Goal: Information Seeking & Learning: Learn about a topic

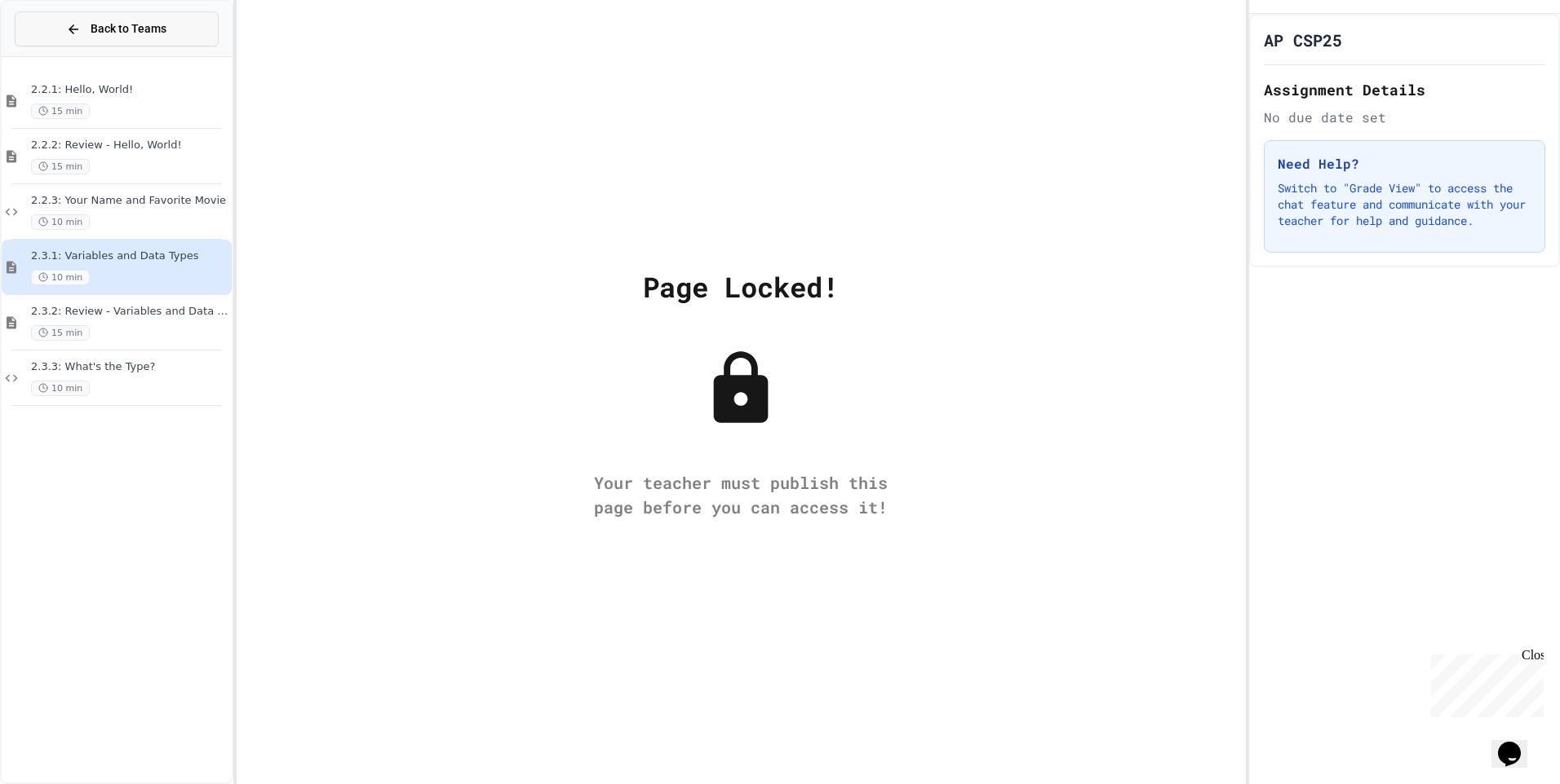
click at [157, 30] on span "Back to Teams" at bounding box center [128, 28] width 76 height 17
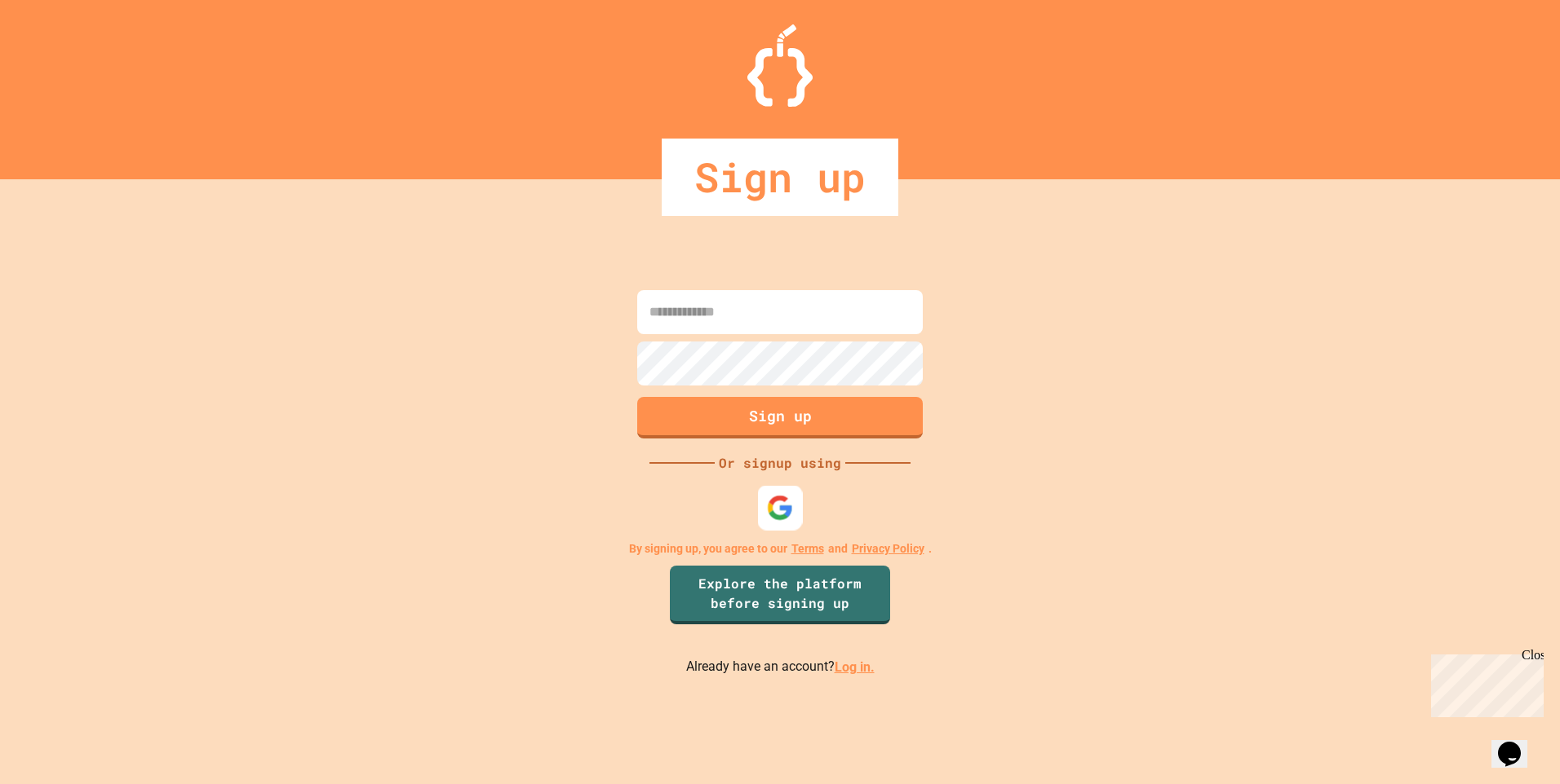
click at [782, 500] on img at bounding box center [780, 508] width 27 height 27
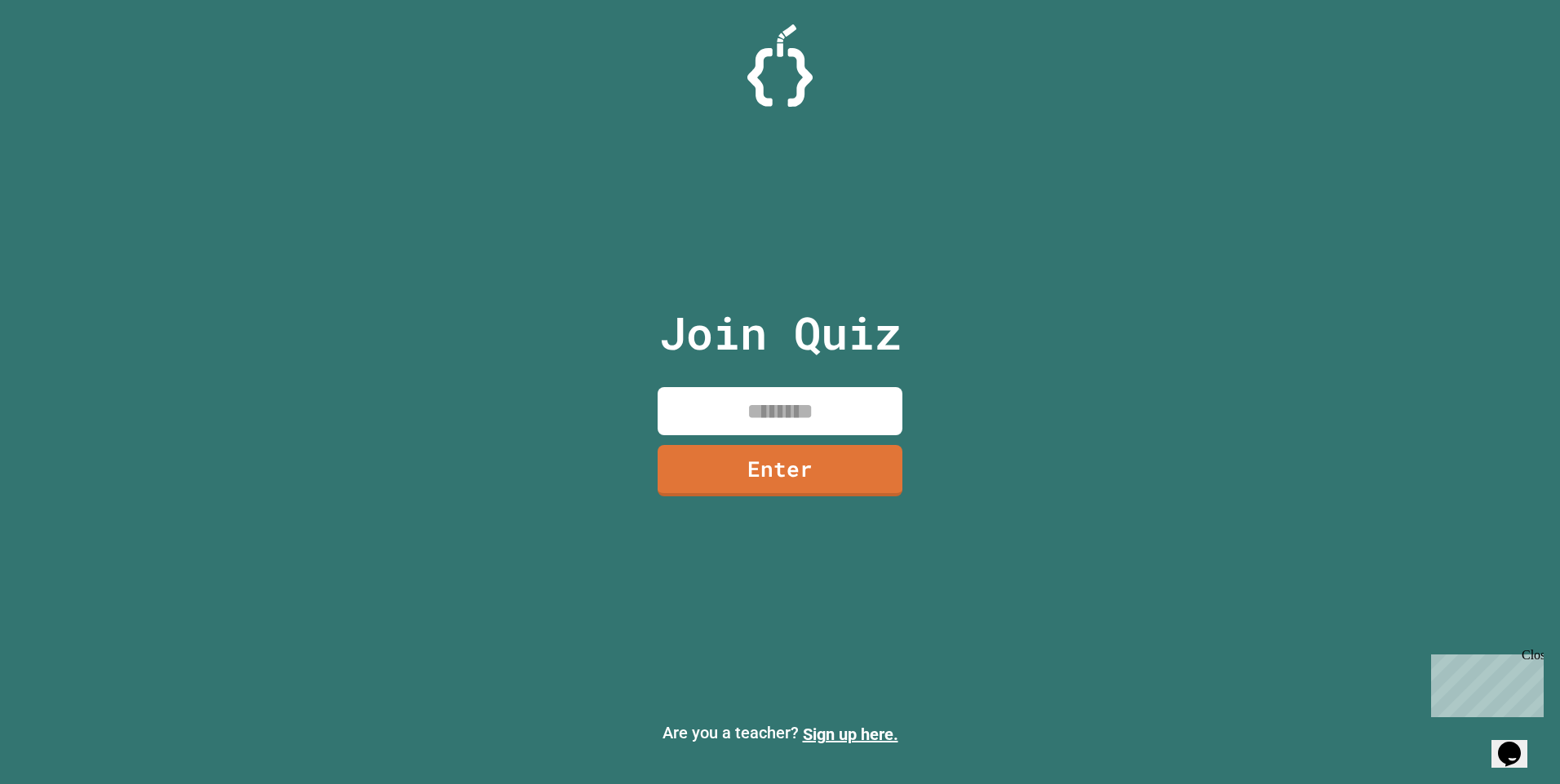
click at [847, 417] on input at bounding box center [779, 411] width 245 height 48
type input "********"
click at [690, 468] on link "Enter" at bounding box center [779, 470] width 248 height 53
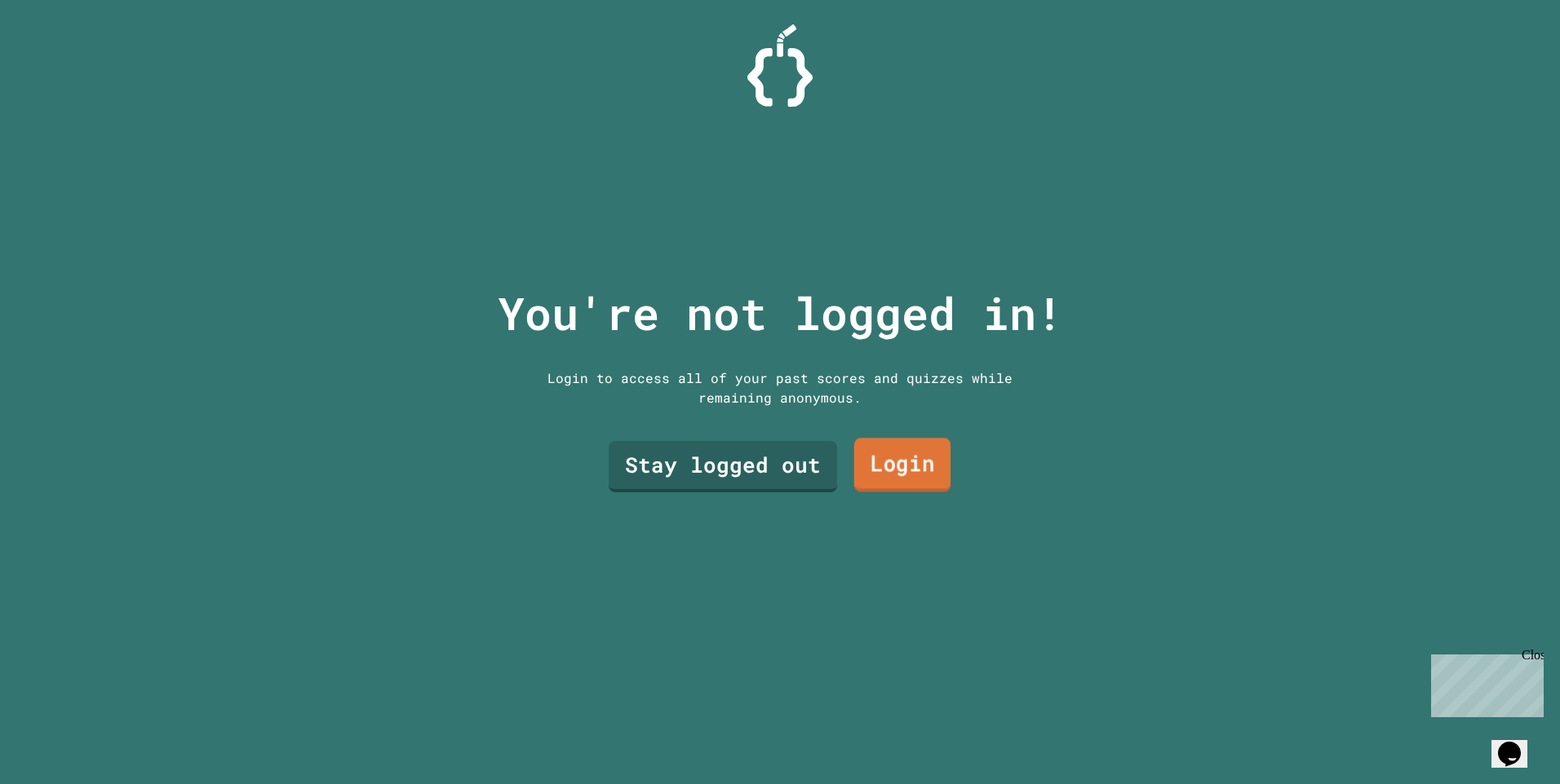
click at [868, 459] on link "Login" at bounding box center [902, 465] width 96 height 53
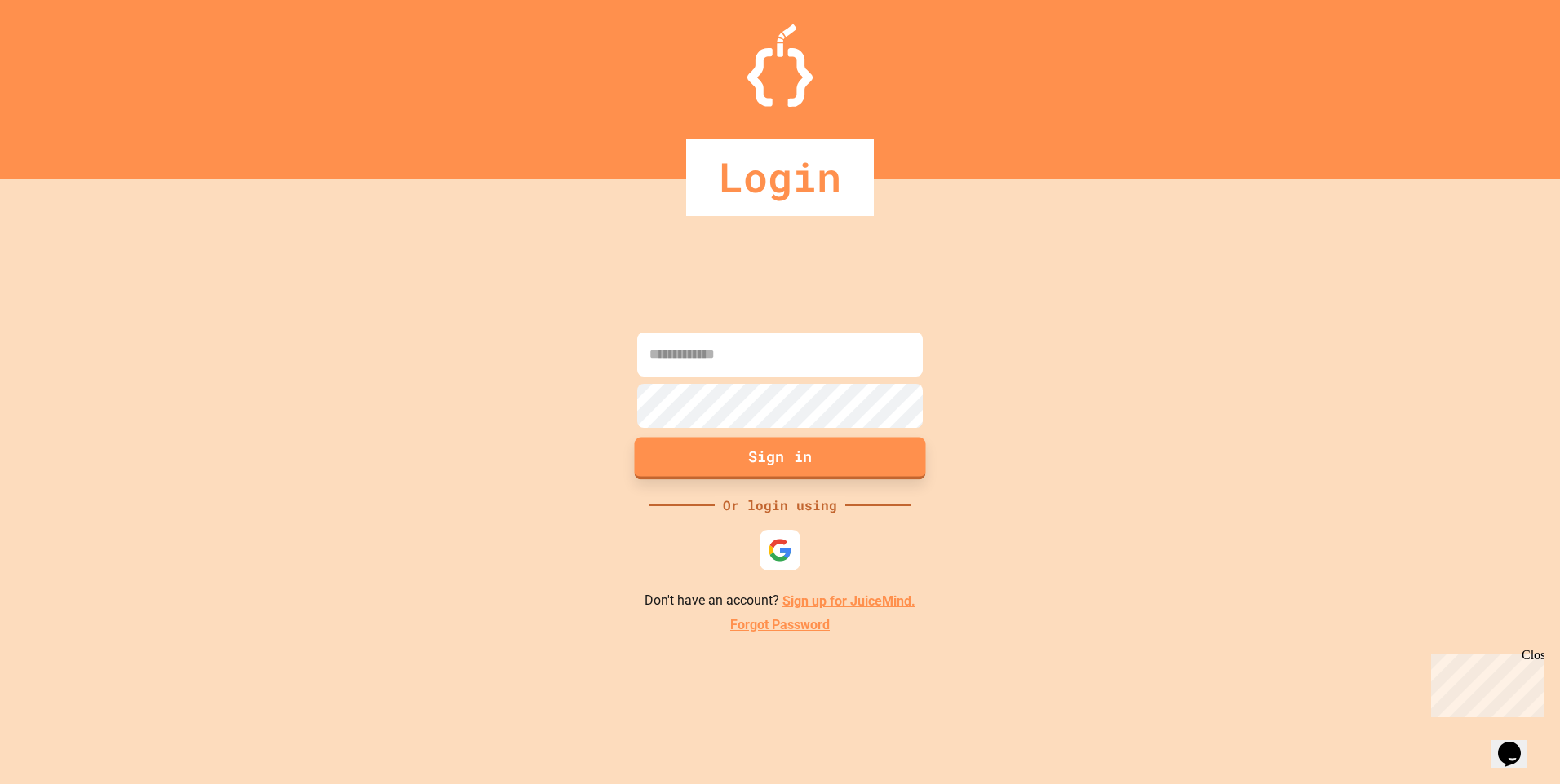
click at [868, 459] on button "Sign in" at bounding box center [780, 459] width 291 height 43
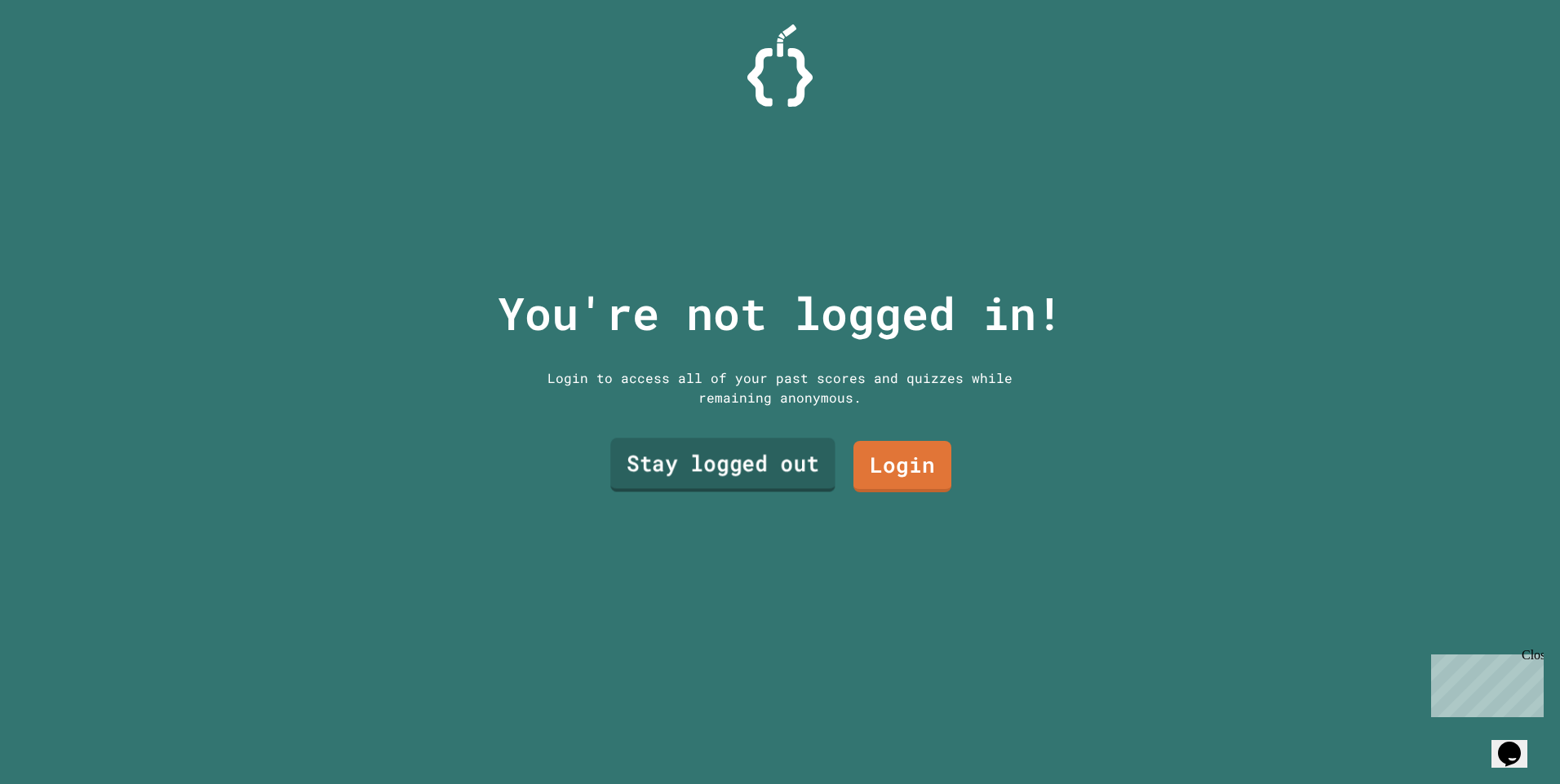
click at [687, 469] on link "Stay logged out" at bounding box center [722, 465] width 225 height 53
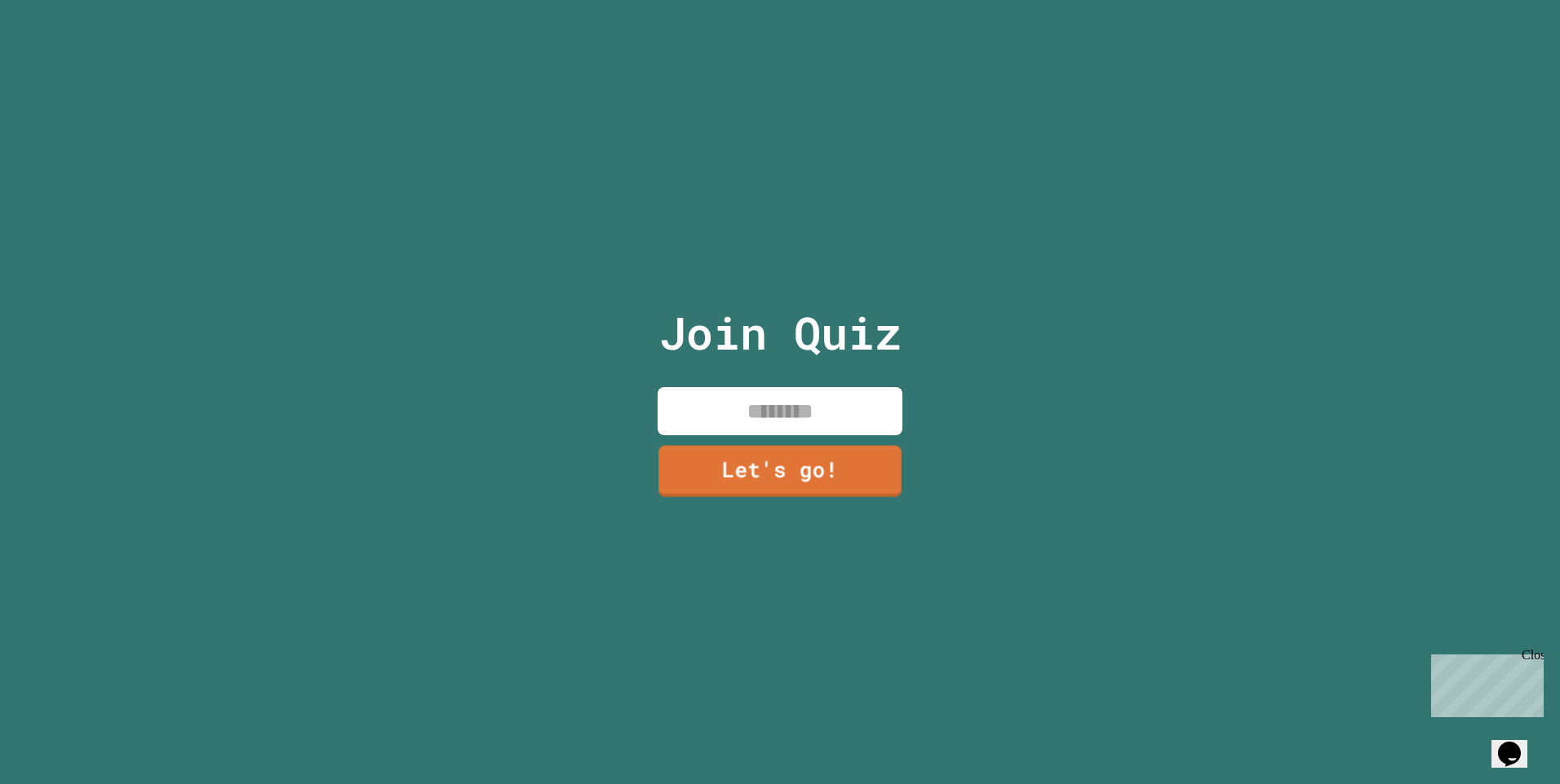
click at [777, 431] on div "Join Quiz Let's go!" at bounding box center [780, 392] width 275 height 784
click at [799, 412] on input at bounding box center [779, 411] width 245 height 48
type input "*********"
click at [821, 443] on link "Let's go!" at bounding box center [780, 470] width 248 height 53
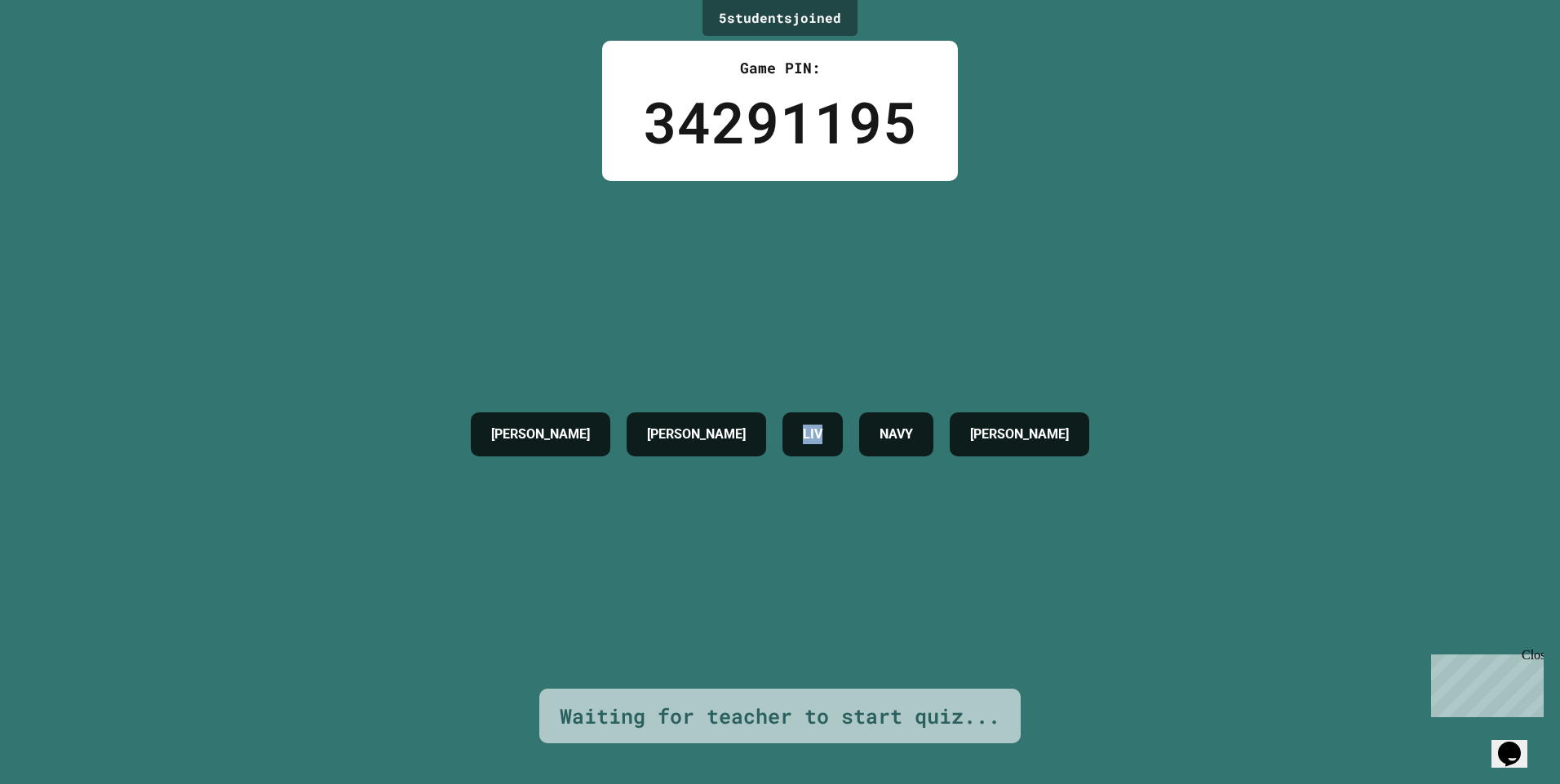
drag, startPoint x: 760, startPoint y: 427, endPoint x: 800, endPoint y: 427, distance: 40.0
click at [800, 427] on div "LIV" at bounding box center [813, 434] width 61 height 44
drag, startPoint x: 800, startPoint y: 427, endPoint x: 790, endPoint y: 470, distance: 44.1
click at [790, 470] on div "[PERSON_NAME] Z [PERSON_NAME] LIV NAVY [PERSON_NAME]" at bounding box center [780, 434] width 635 height 508
drag, startPoint x: 703, startPoint y: 503, endPoint x: 296, endPoint y: 490, distance: 407.2
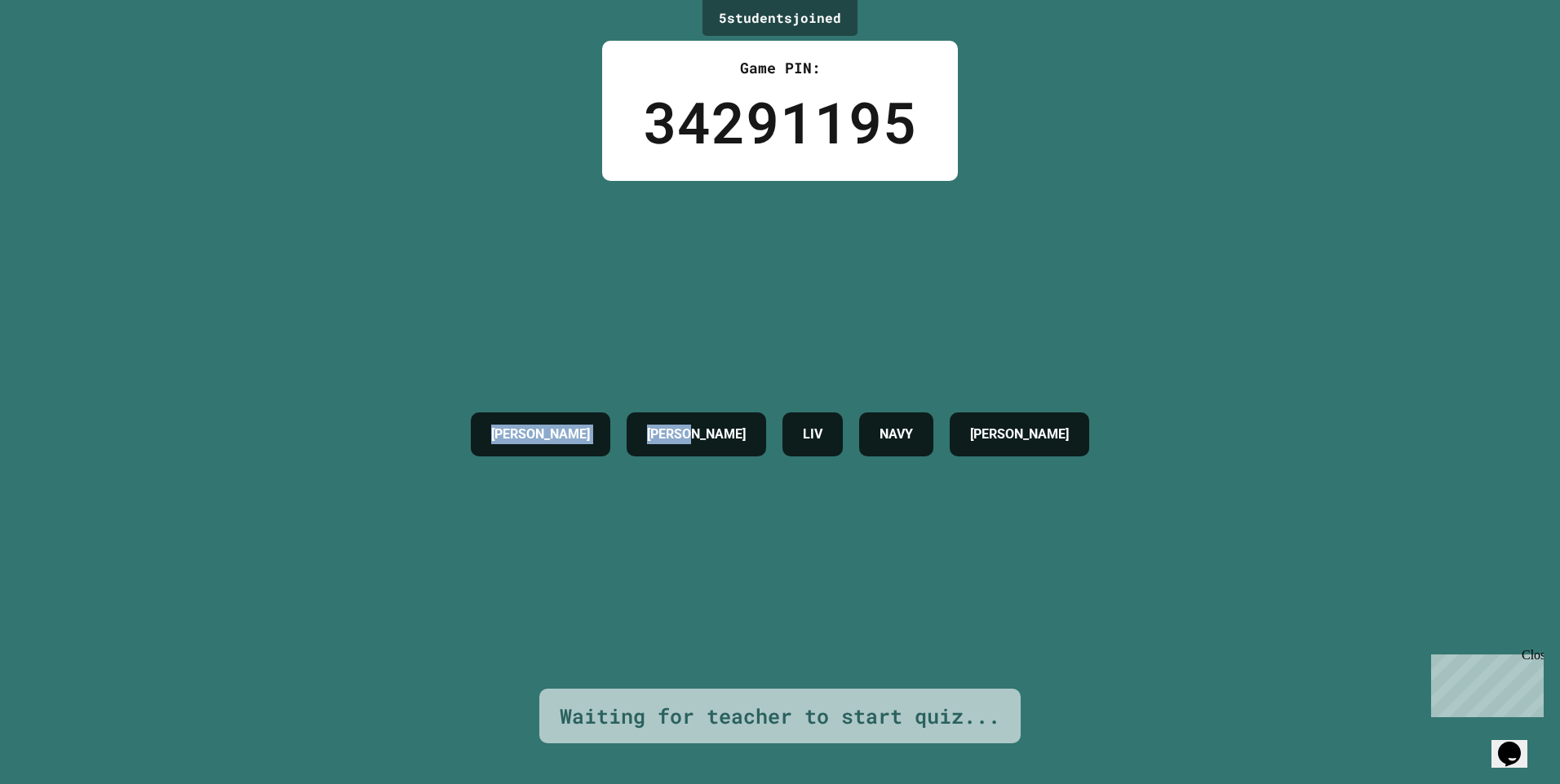
click at [296, 490] on div "5 student s joined Game PIN: 34291195 [PERSON_NAME] Z [PERSON_NAME] LIV NAVY [P…" at bounding box center [780, 392] width 1560 height 784
drag, startPoint x: 296, startPoint y: 490, endPoint x: 390, endPoint y: 488, distance: 94.0
click at [390, 488] on div "5 student s joined Game PIN: 34291195 [PERSON_NAME] Z [PERSON_NAME] LIV NAVY [P…" at bounding box center [780, 392] width 1560 height 784
drag, startPoint x: 390, startPoint y: 488, endPoint x: 1553, endPoint y: 511, distance: 1163.2
click at [1553, 511] on div "5 student s joined Game PIN: 34291195 [PERSON_NAME] Z [PERSON_NAME] LIV NAVY [P…" at bounding box center [780, 392] width 1560 height 784
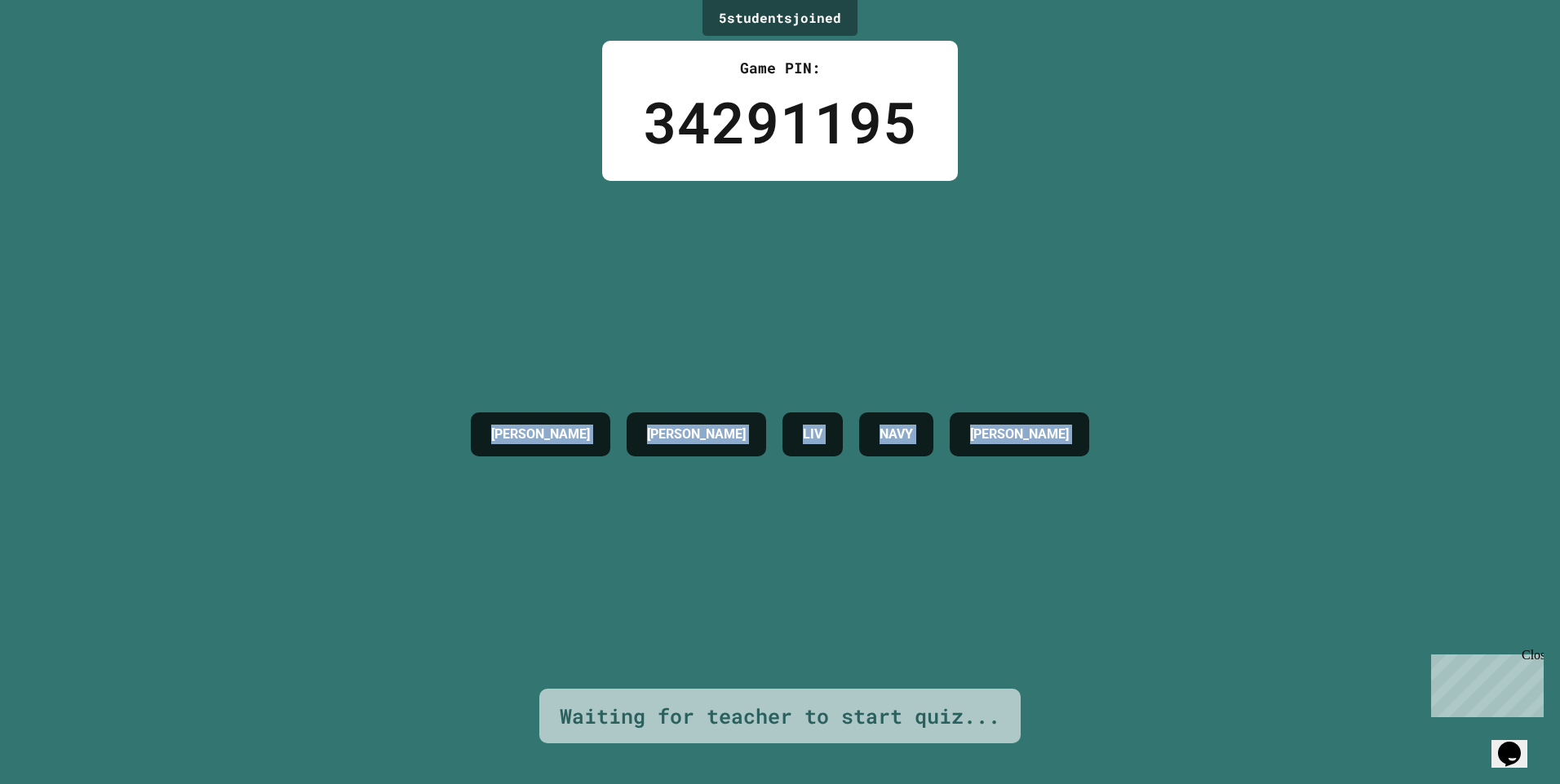
click at [1097, 502] on div "[PERSON_NAME] Z [PERSON_NAME] LIV NAVY [PERSON_NAME]" at bounding box center [780, 434] width 635 height 508
drag, startPoint x: 694, startPoint y: 472, endPoint x: 233, endPoint y: 443, distance: 461.9
click at [233, 443] on div "5 student s joined Game PIN: 34291195 [PERSON_NAME] Z [PERSON_NAME] LIV NAVY [P…" at bounding box center [780, 392] width 1560 height 784
drag, startPoint x: 233, startPoint y: 443, endPoint x: 366, endPoint y: 492, distance: 141.7
click at [366, 492] on div "5 student s joined Game PIN: 34291195 [PERSON_NAME] Z [PERSON_NAME] LIV NAVY [P…" at bounding box center [780, 392] width 1560 height 784
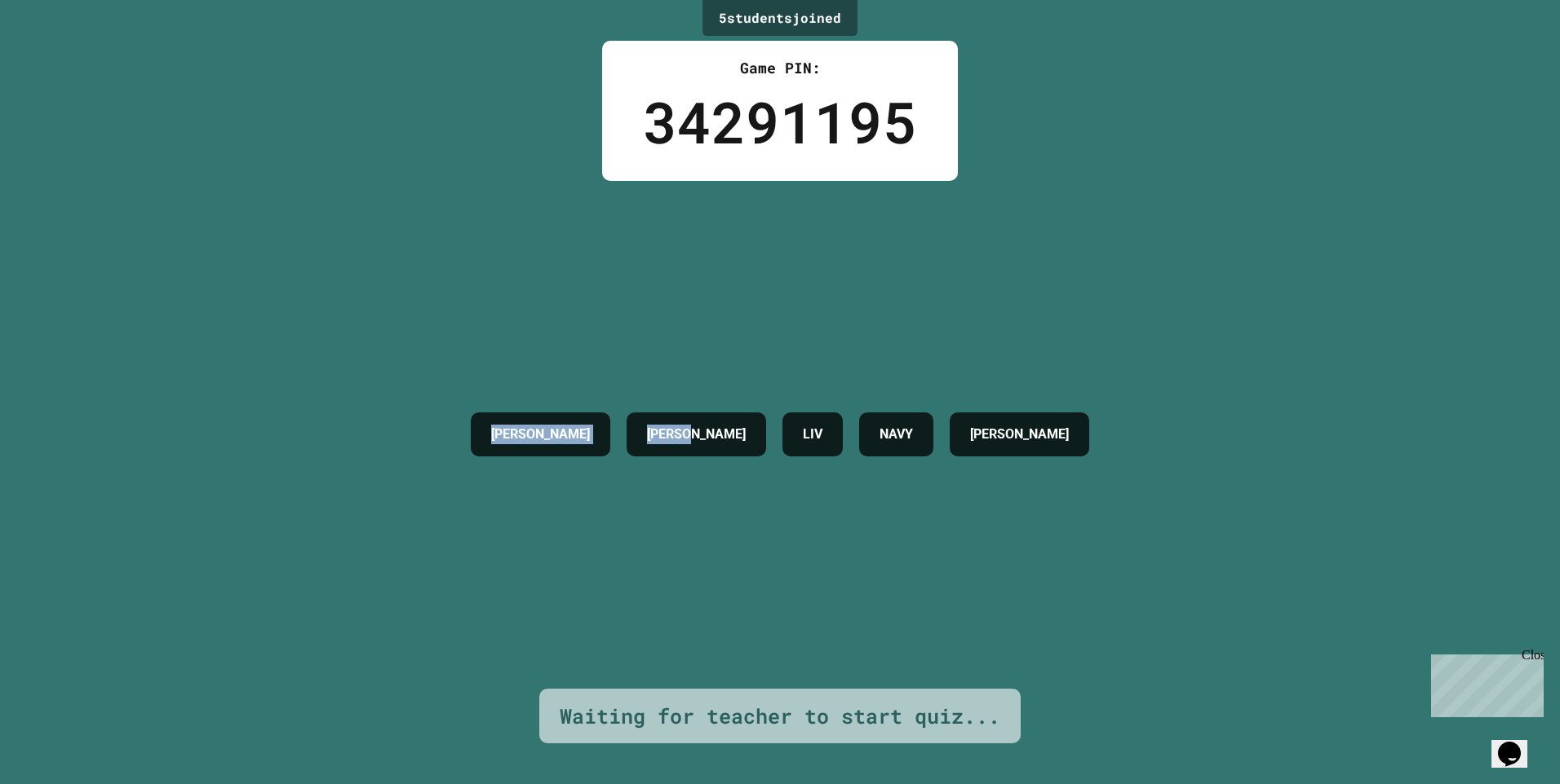
click at [463, 482] on div "[PERSON_NAME] Z [PERSON_NAME] LIV NAVY [PERSON_NAME]" at bounding box center [780, 434] width 635 height 508
drag, startPoint x: 443, startPoint y: 488, endPoint x: 1499, endPoint y: 501, distance: 1056.1
click at [1499, 501] on div "5 student s joined Game PIN: 34291195 [PERSON_NAME] Z [PERSON_NAME] LIV NAVY [P…" at bounding box center [780, 392] width 1560 height 784
drag, startPoint x: 1499, startPoint y: 501, endPoint x: 763, endPoint y: 562, distance: 738.5
click at [766, 563] on div "[PERSON_NAME] Z [PERSON_NAME] LIV NAVY [PERSON_NAME]" at bounding box center [780, 434] width 635 height 508
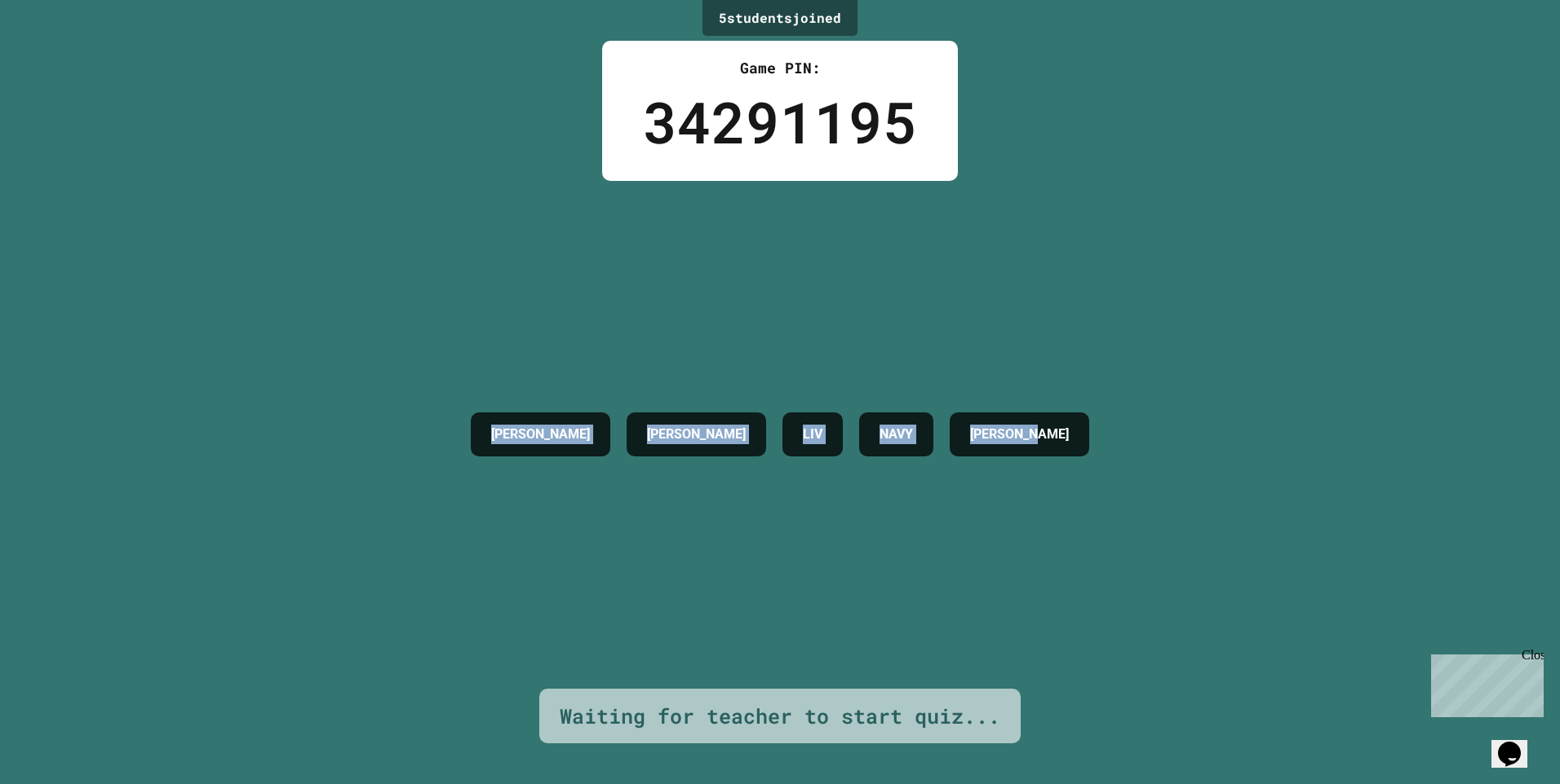
click at [987, 503] on div "[PERSON_NAME] Z [PERSON_NAME] LIV NAVY [PERSON_NAME]" at bounding box center [780, 434] width 635 height 508
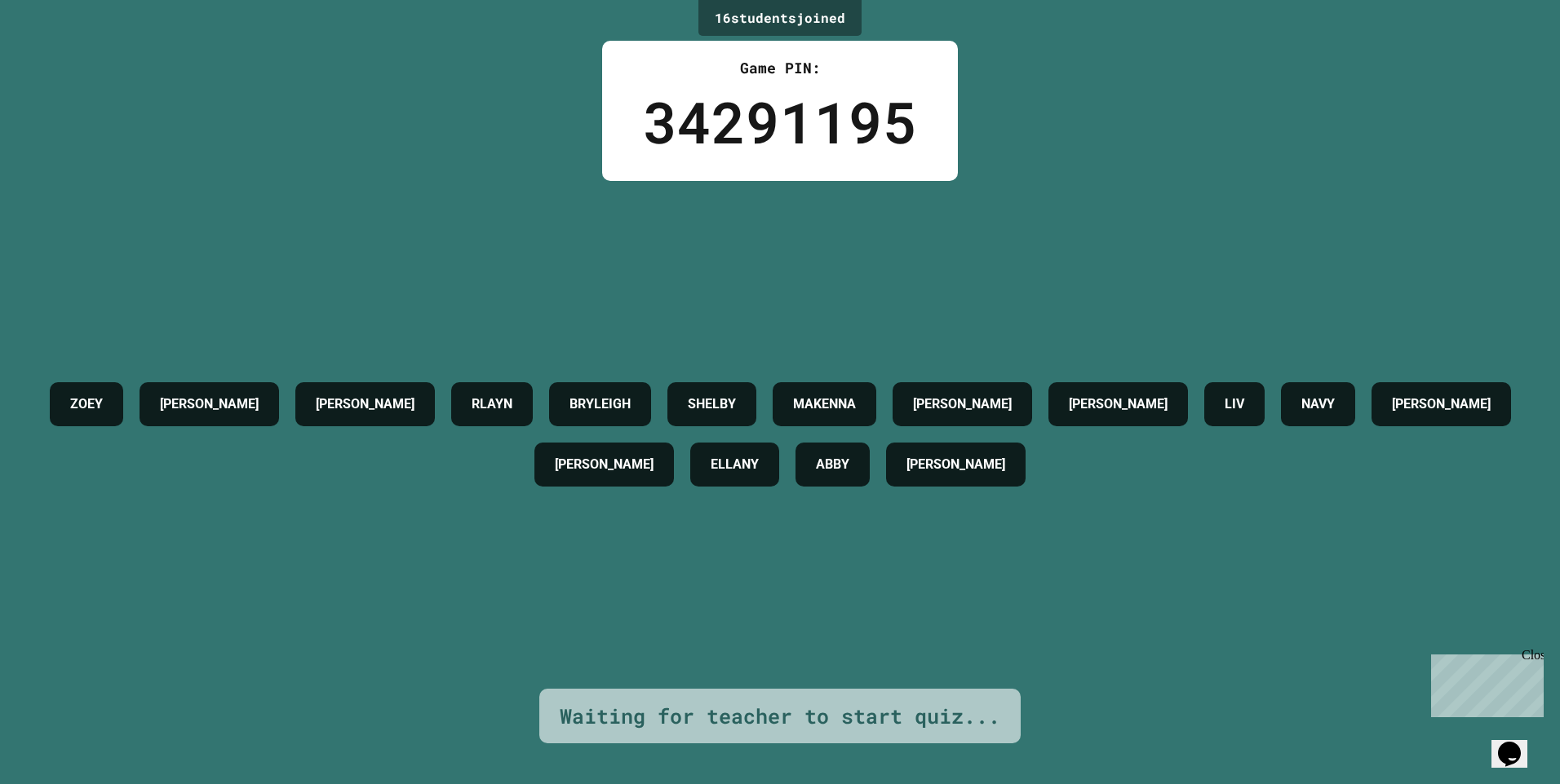
click at [903, 537] on div "[PERSON_NAME] Z [PERSON_NAME] [PERSON_NAME] [PERSON_NAME] LIV NAVY [PERSON_NAME…" at bounding box center [780, 434] width 1478 height 508
drag, startPoint x: 924, startPoint y: 413, endPoint x: 869, endPoint y: 336, distance: 94.6
click at [756, 392] on div "SHELBY" at bounding box center [711, 404] width 89 height 44
drag, startPoint x: 869, startPoint y: 336, endPoint x: 1019, endPoint y: 327, distance: 150.3
click at [1019, 327] on div "[PERSON_NAME] Z [PERSON_NAME] [PERSON_NAME] [PERSON_NAME] LIV NAVY [PERSON_NAME…" at bounding box center [780, 434] width 1478 height 508
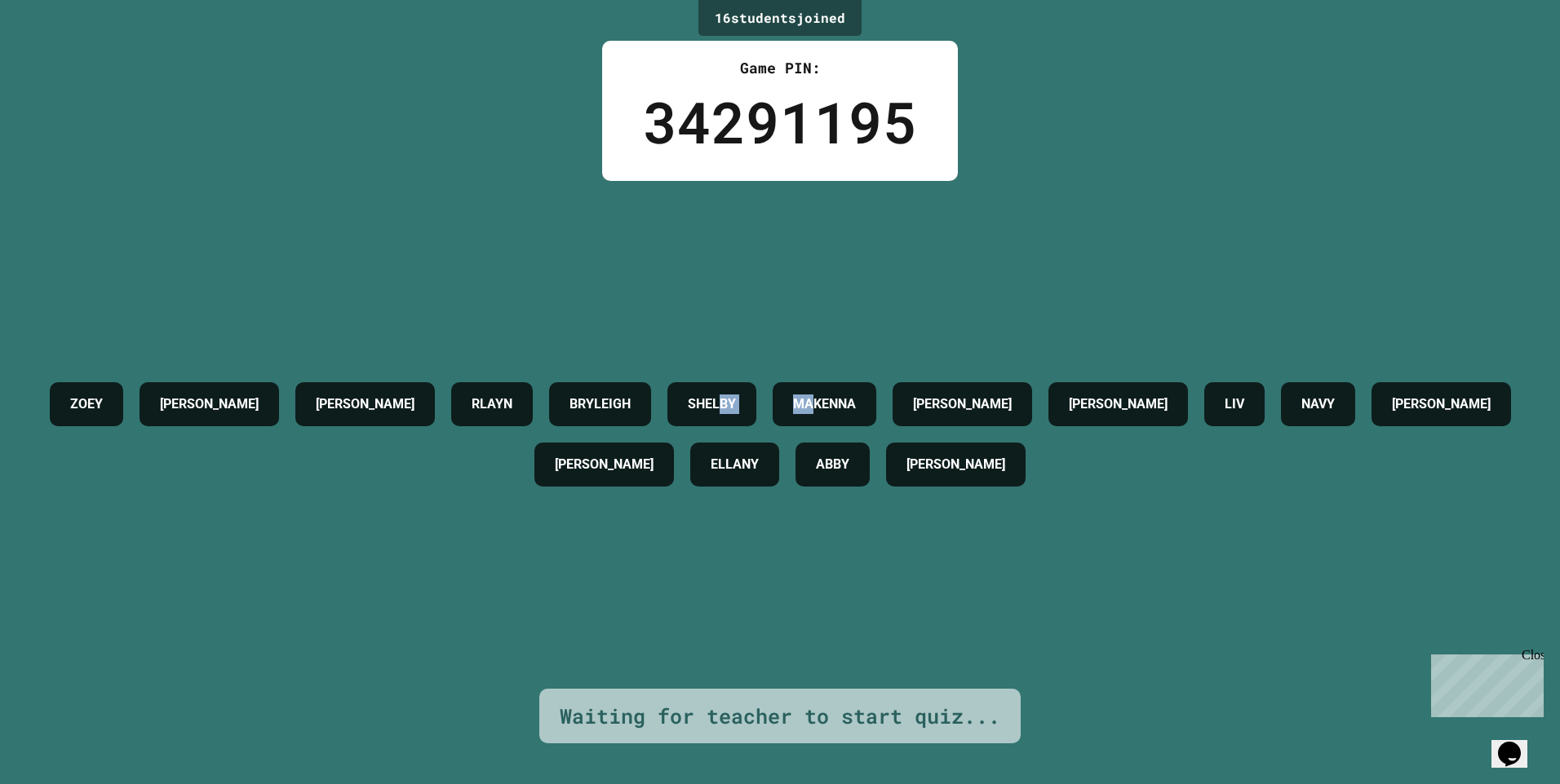
drag, startPoint x: 1019, startPoint y: 327, endPoint x: 1022, endPoint y: 314, distance: 13.3
click at [1022, 314] on div "[PERSON_NAME] Z [PERSON_NAME] [PERSON_NAME] [PERSON_NAME] LIV NAVY [PERSON_NAME…" at bounding box center [780, 434] width 1478 height 508
click at [1529, 656] on div "Close" at bounding box center [1532, 658] width 20 height 20
drag, startPoint x: 760, startPoint y: 578, endPoint x: 734, endPoint y: 599, distance: 33.4
click at [734, 599] on div "[PERSON_NAME] Z [PERSON_NAME] [PERSON_NAME] [PERSON_NAME] LIV NAVY [PERSON_NAME…" at bounding box center [780, 434] width 1478 height 508
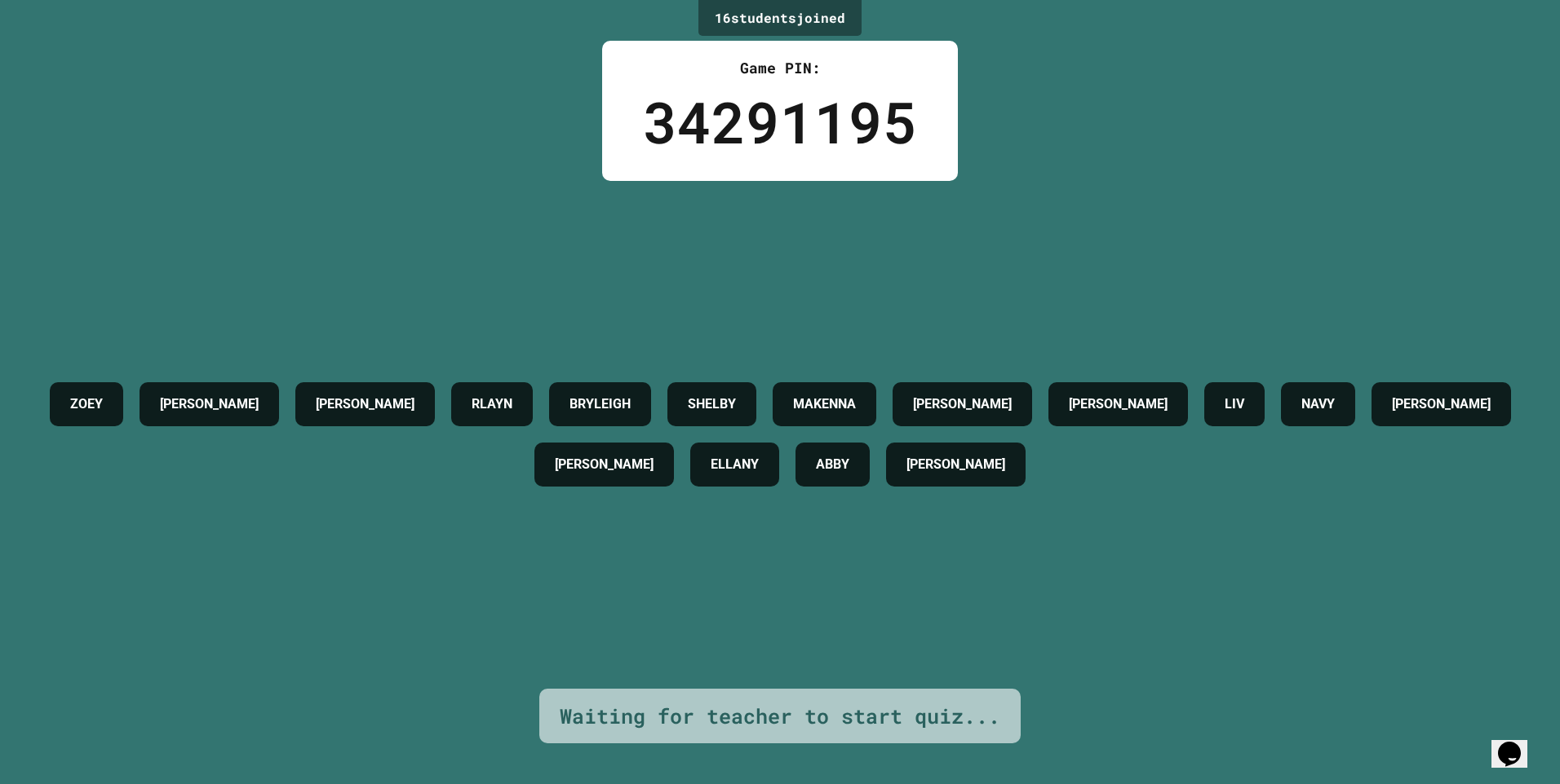
click at [734, 599] on div "[PERSON_NAME] Z [PERSON_NAME] [PERSON_NAME] [PERSON_NAME] LIV NAVY [PERSON_NAME…" at bounding box center [780, 434] width 1478 height 508
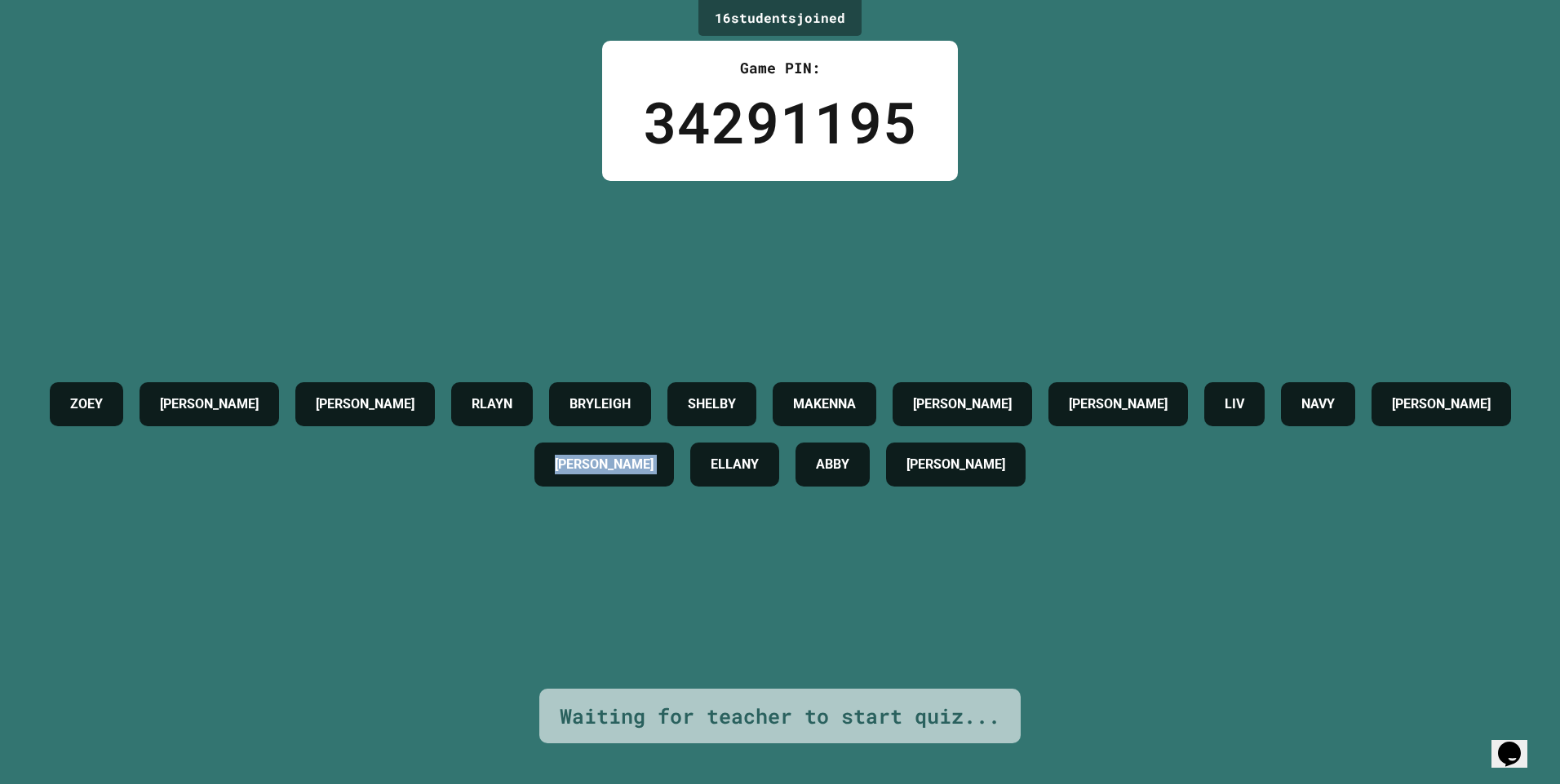
click at [734, 599] on div "[PERSON_NAME] Z [PERSON_NAME] [PERSON_NAME] [PERSON_NAME] LIV NAVY [PERSON_NAME…" at bounding box center [780, 434] width 1478 height 508
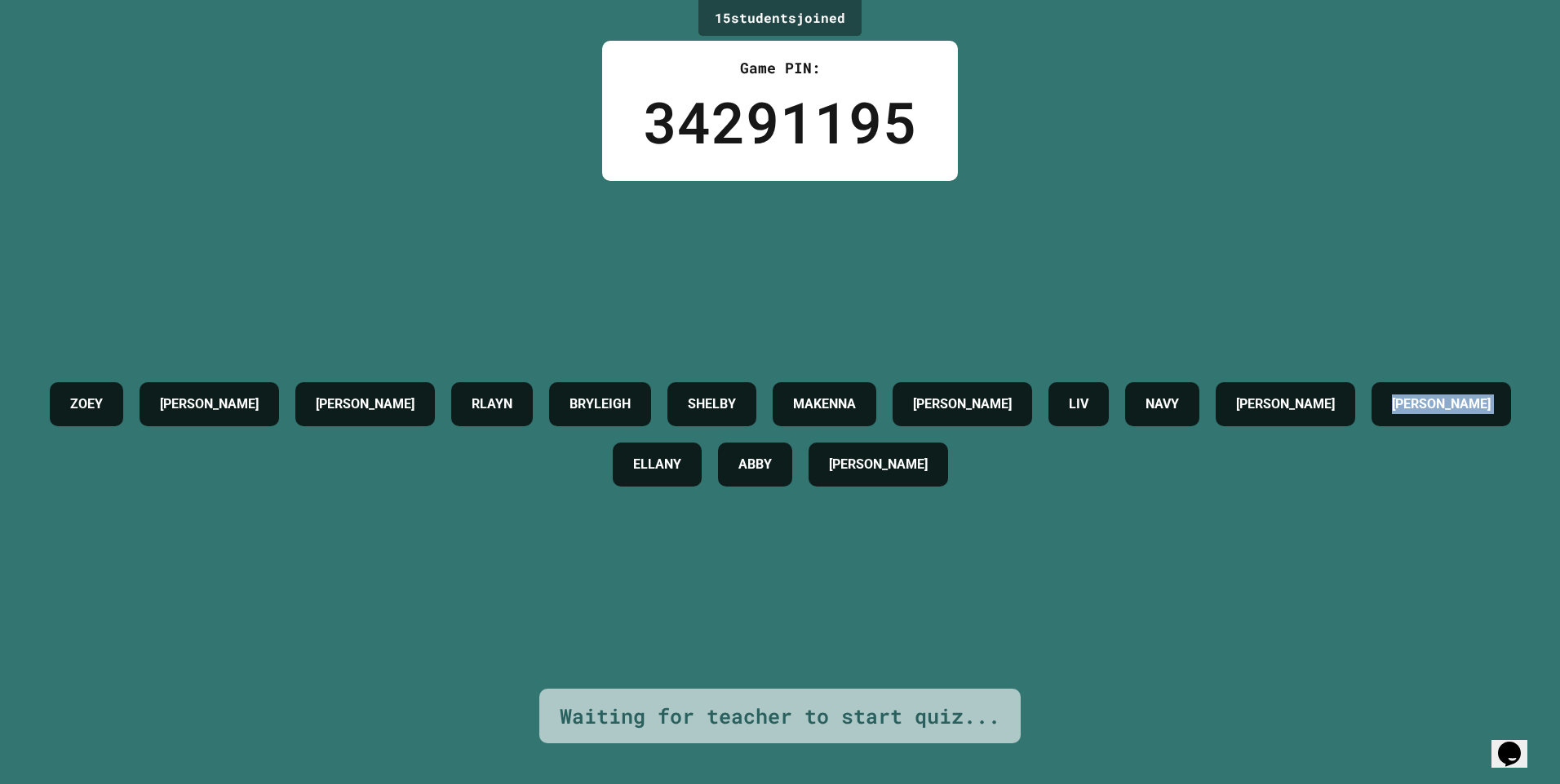
click at [734, 599] on div "[PERSON_NAME] Z [PERSON_NAME] [PERSON_NAME] [PERSON_NAME] LIV NAVY [PERSON_NAME…" at bounding box center [780, 434] width 1478 height 508
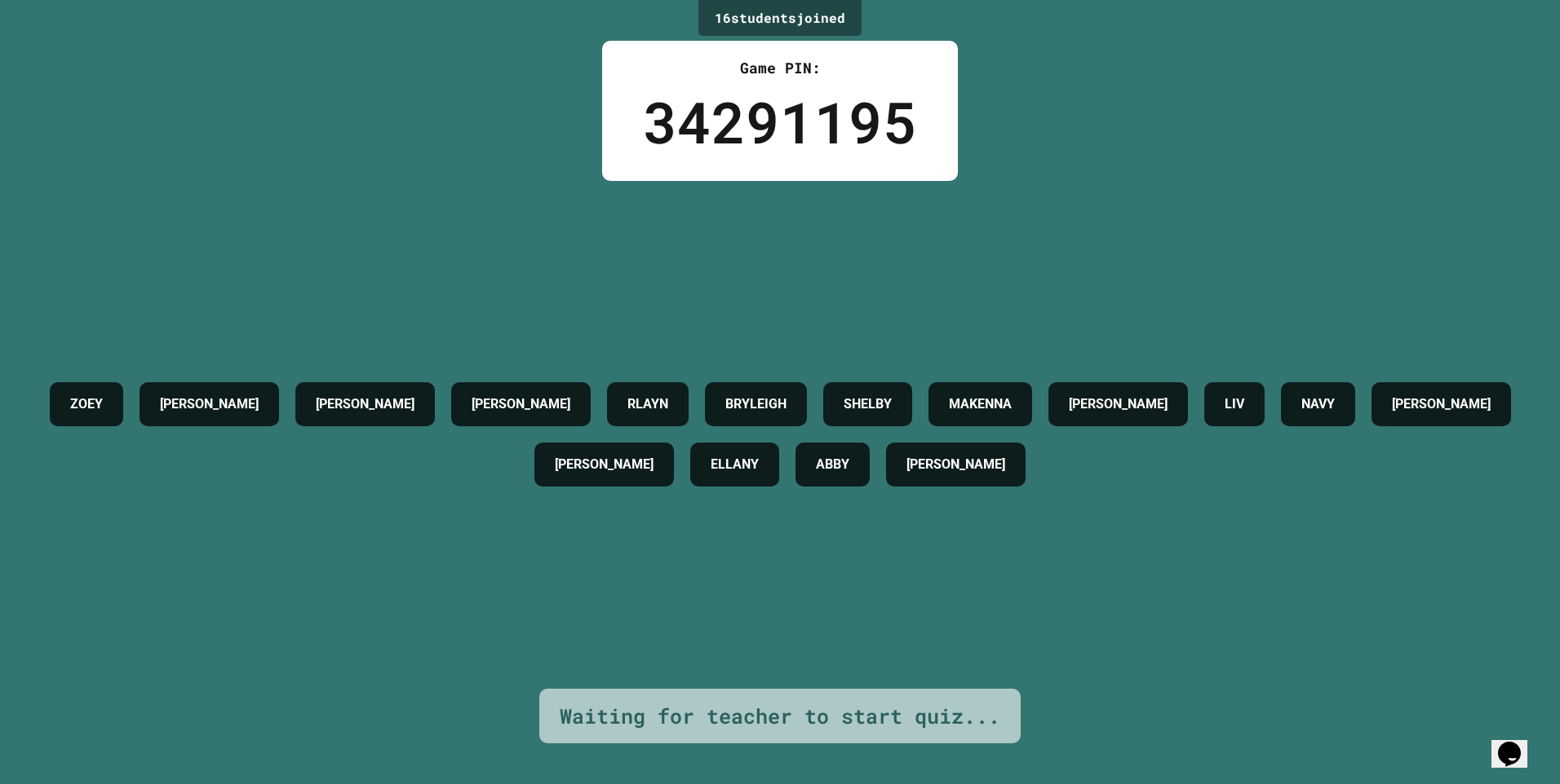
click at [734, 599] on div "[PERSON_NAME] Z [PERSON_NAME] [PERSON_NAME] [PERSON_NAME] LIV NAVY [PERSON_NAME…" at bounding box center [780, 434] width 1478 height 508
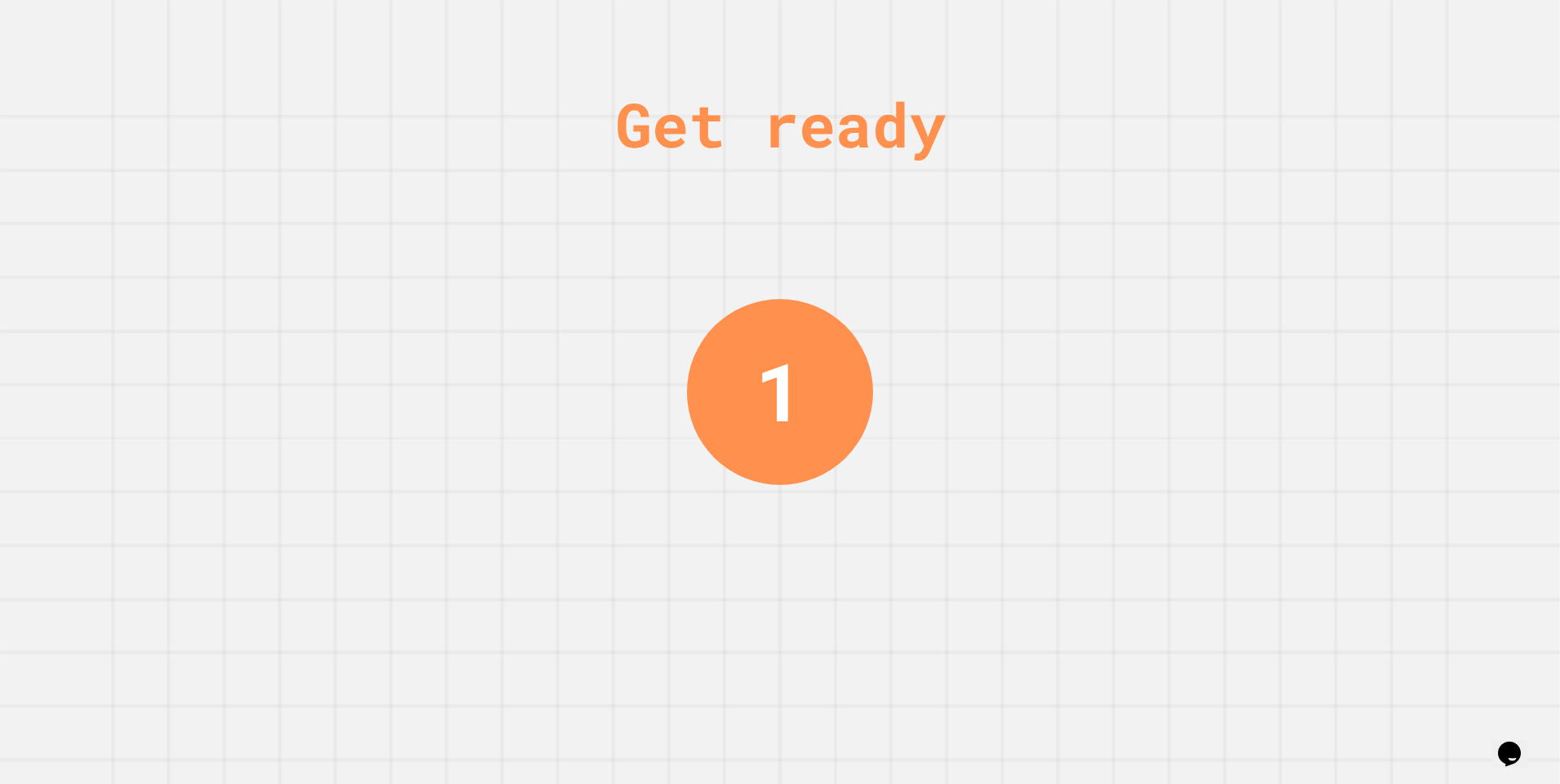
click at [751, 208] on div "Get ready 1" at bounding box center [779, 392] width 122 height 784
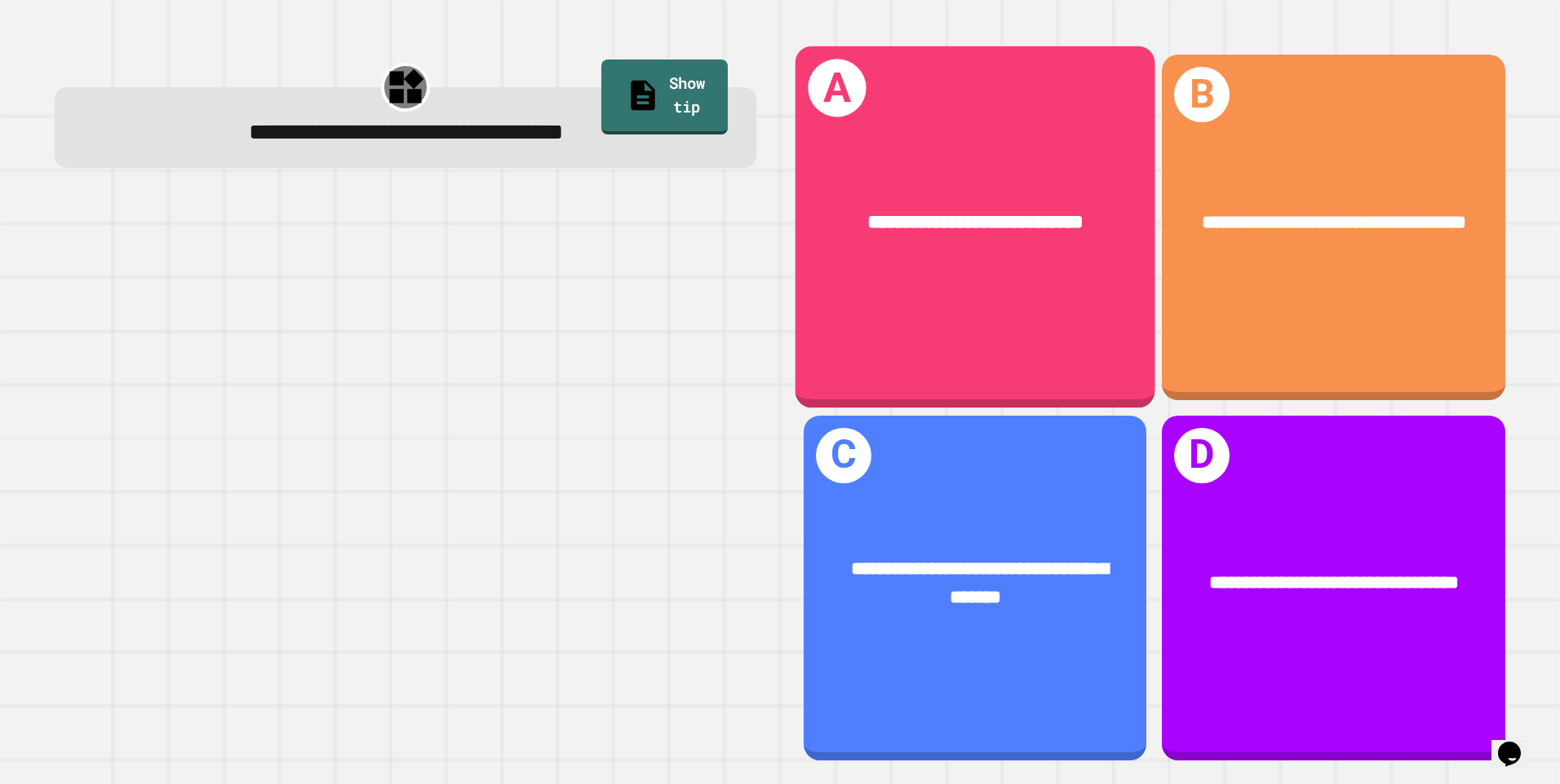
click at [1025, 242] on div "**********" at bounding box center [975, 223] width 360 height 109
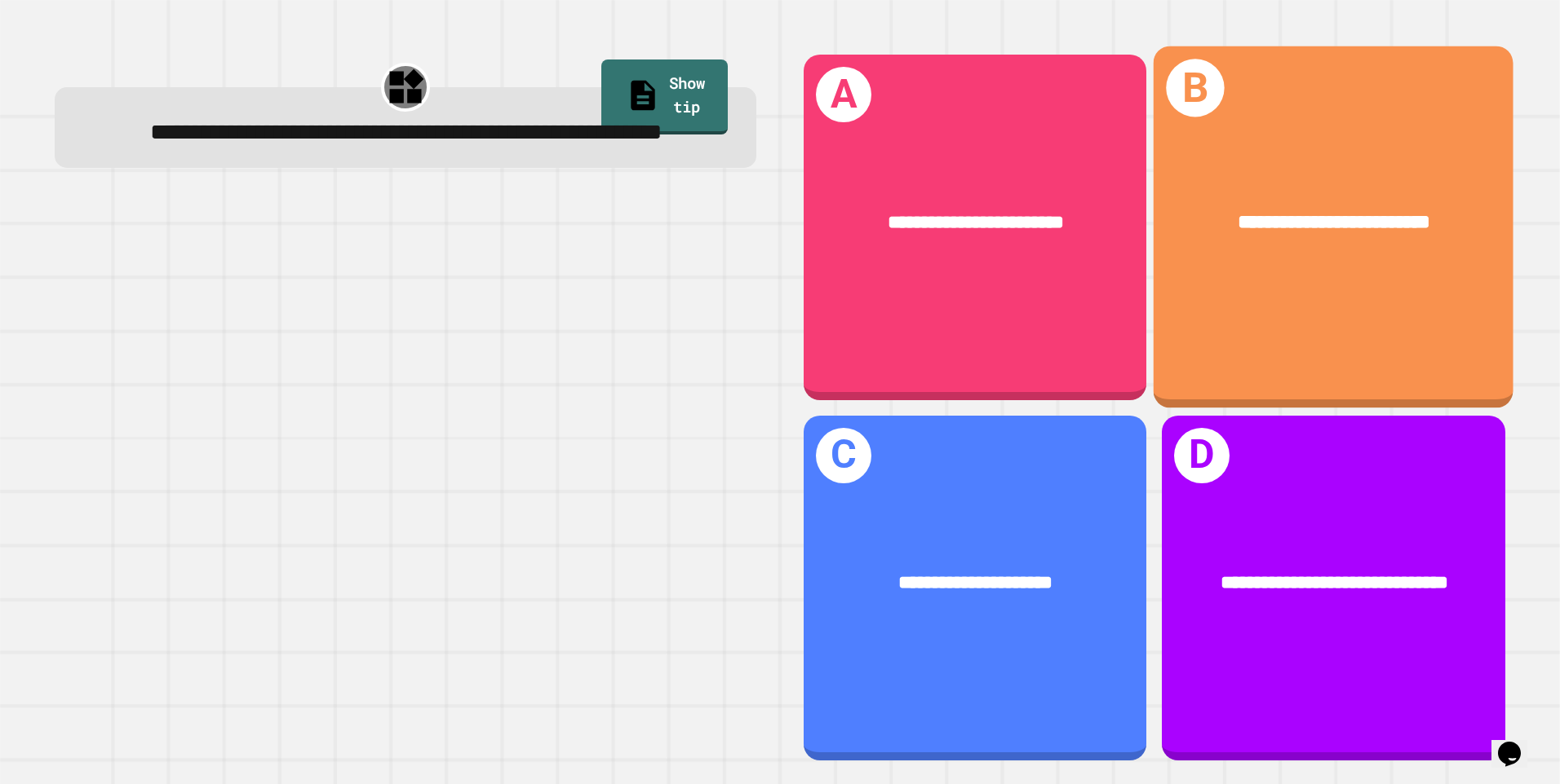
click at [1446, 99] on div "**********" at bounding box center [1334, 227] width 360 height 362
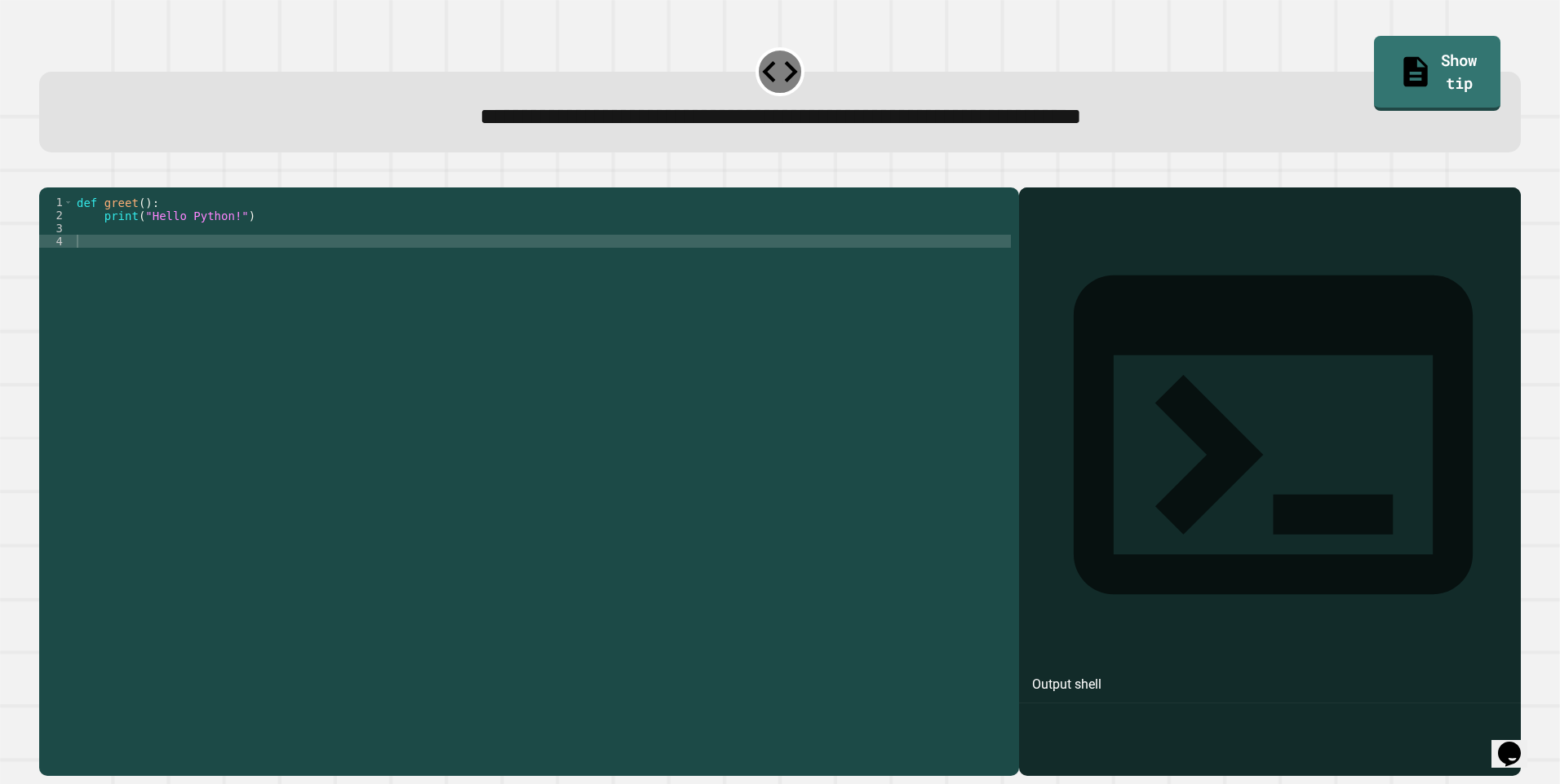
click at [114, 263] on div "def greet ( ) : print ( "Hello Python!" )" at bounding box center [541, 463] width 938 height 535
type textarea "******"
click at [47, 174] on button "button" at bounding box center [47, 174] width 0 height 0
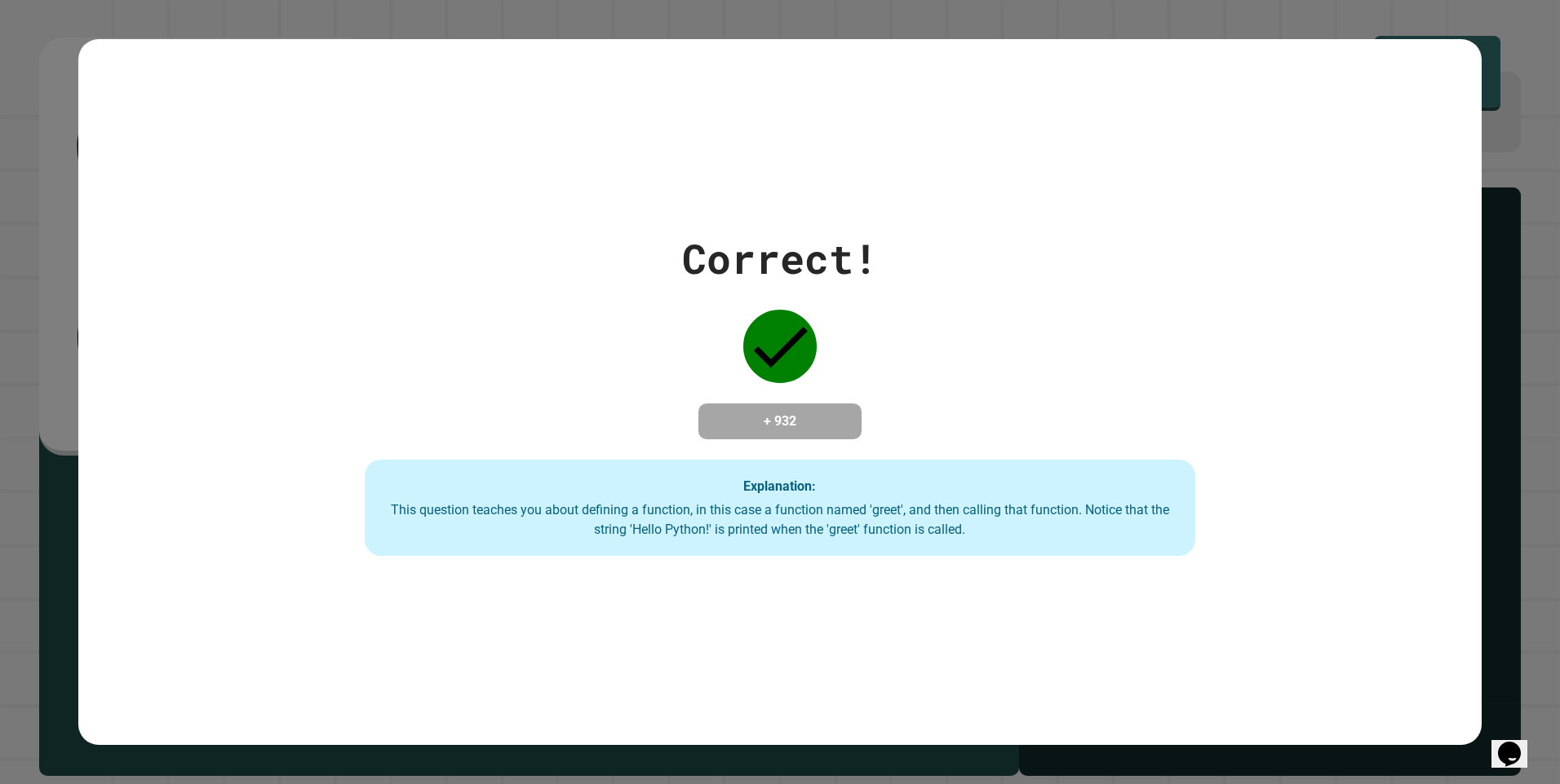
click at [905, 302] on div "Correct! + 932 Explanation: This question teaches you about defining a function…" at bounding box center [779, 392] width 1185 height 327
drag, startPoint x: 652, startPoint y: 278, endPoint x: 691, endPoint y: 280, distance: 39.1
click at [691, 280] on div "Correct! + 932 Explanation: This question teaches you about defining a function…" at bounding box center [779, 392] width 1185 height 327
drag, startPoint x: 691, startPoint y: 280, endPoint x: 864, endPoint y: 263, distance: 173.8
click at [864, 263] on div "Correct!" at bounding box center [780, 259] width 196 height 61
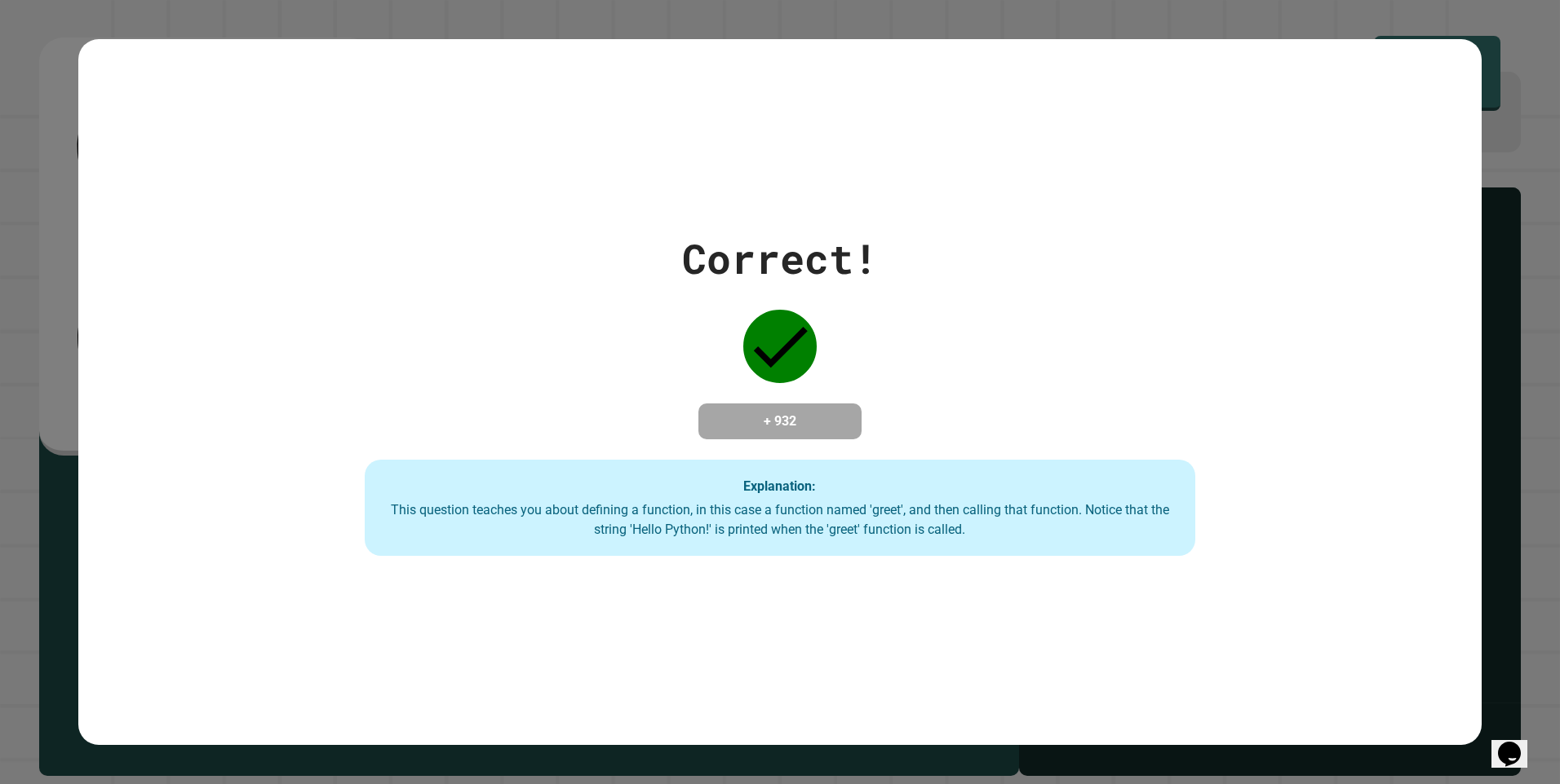
drag, startPoint x: 864, startPoint y: 263, endPoint x: 628, endPoint y: 181, distance: 249.8
click at [661, 167] on div "Correct! + 932 Explanation: This question teaches you about defining a function…" at bounding box center [780, 392] width 1404 height 706
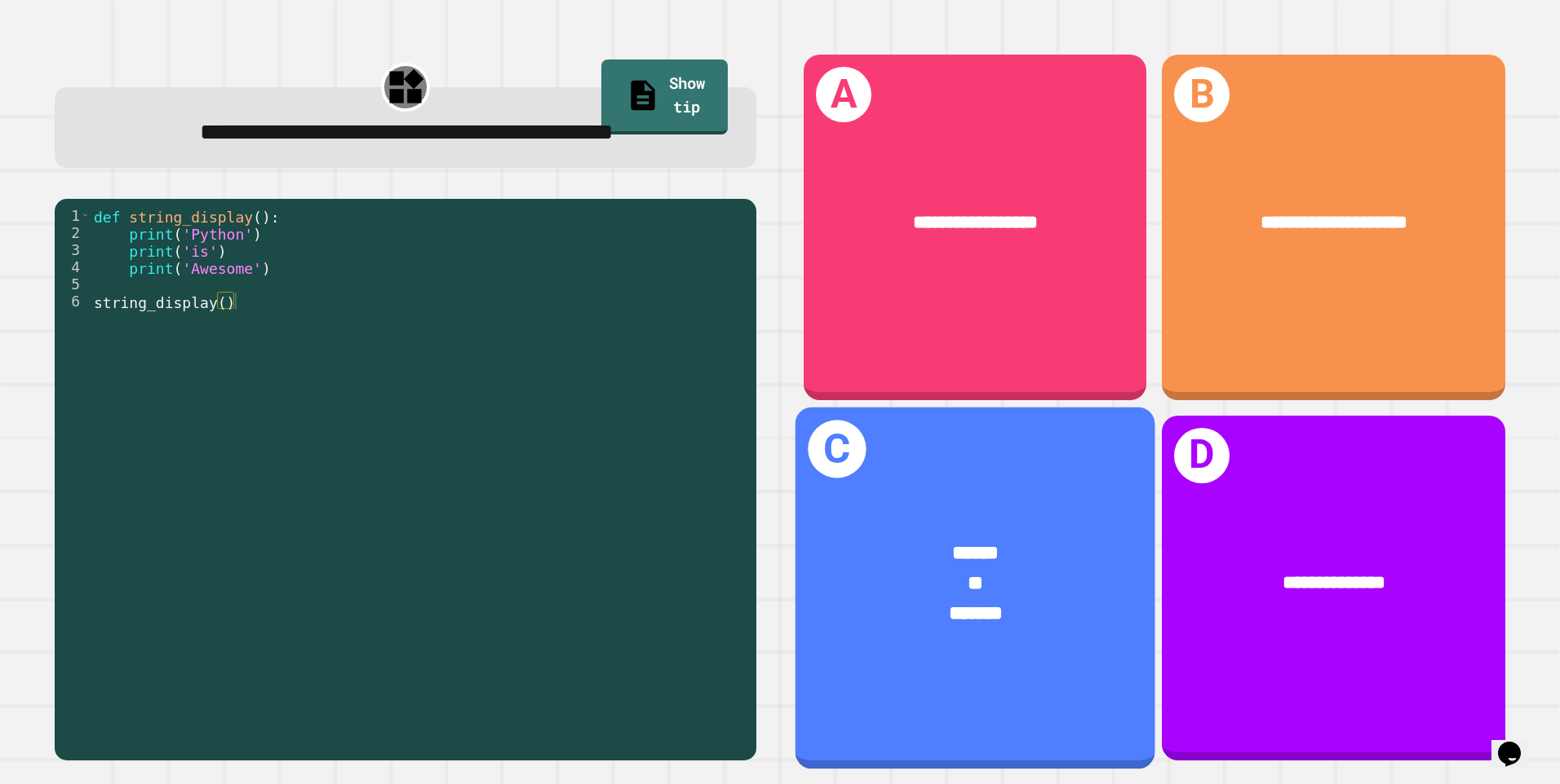
click at [952, 543] on span "******" at bounding box center [975, 553] width 46 height 20
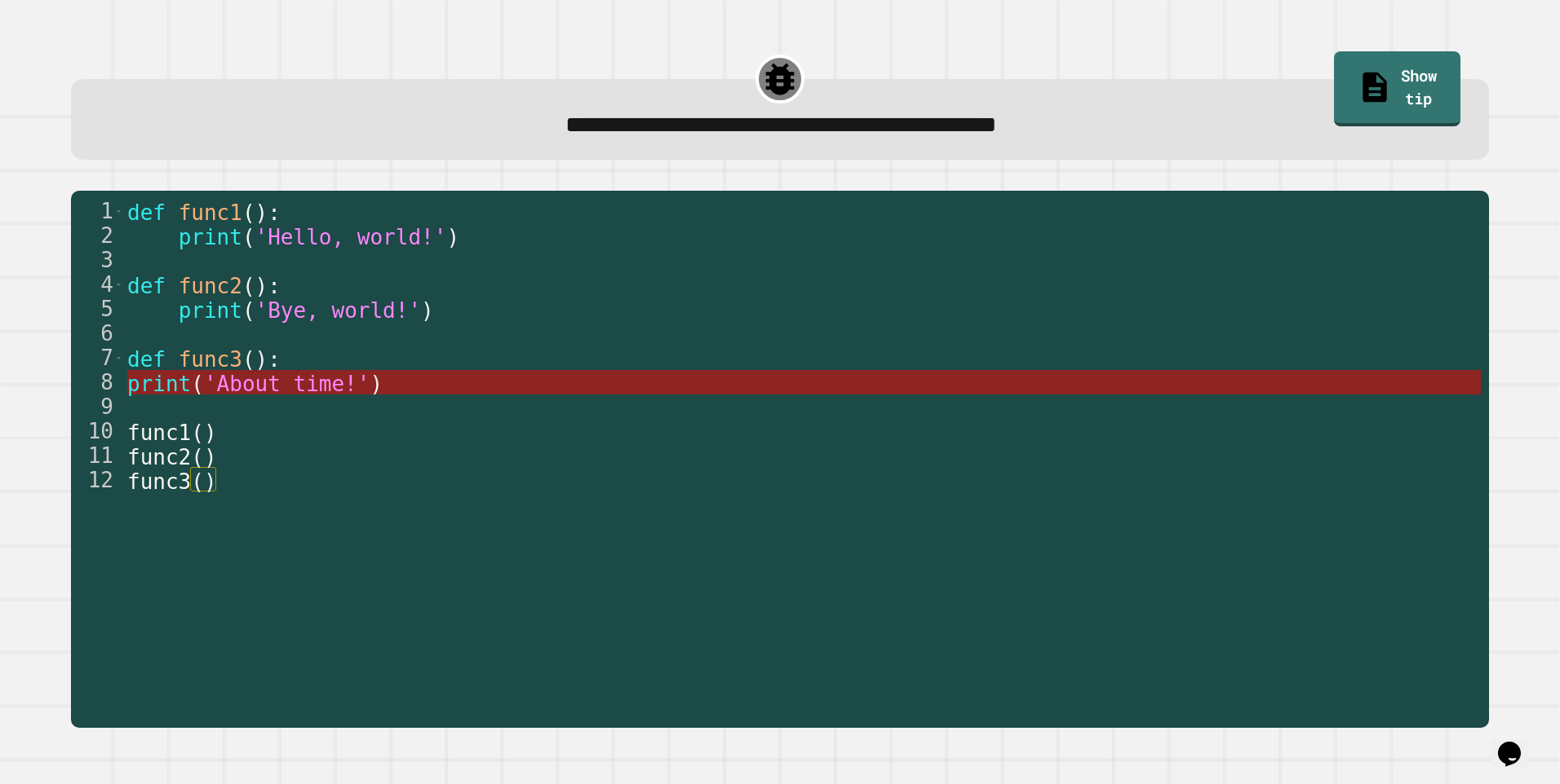
click at [248, 393] on span "'About time!'" at bounding box center [287, 384] width 167 height 24
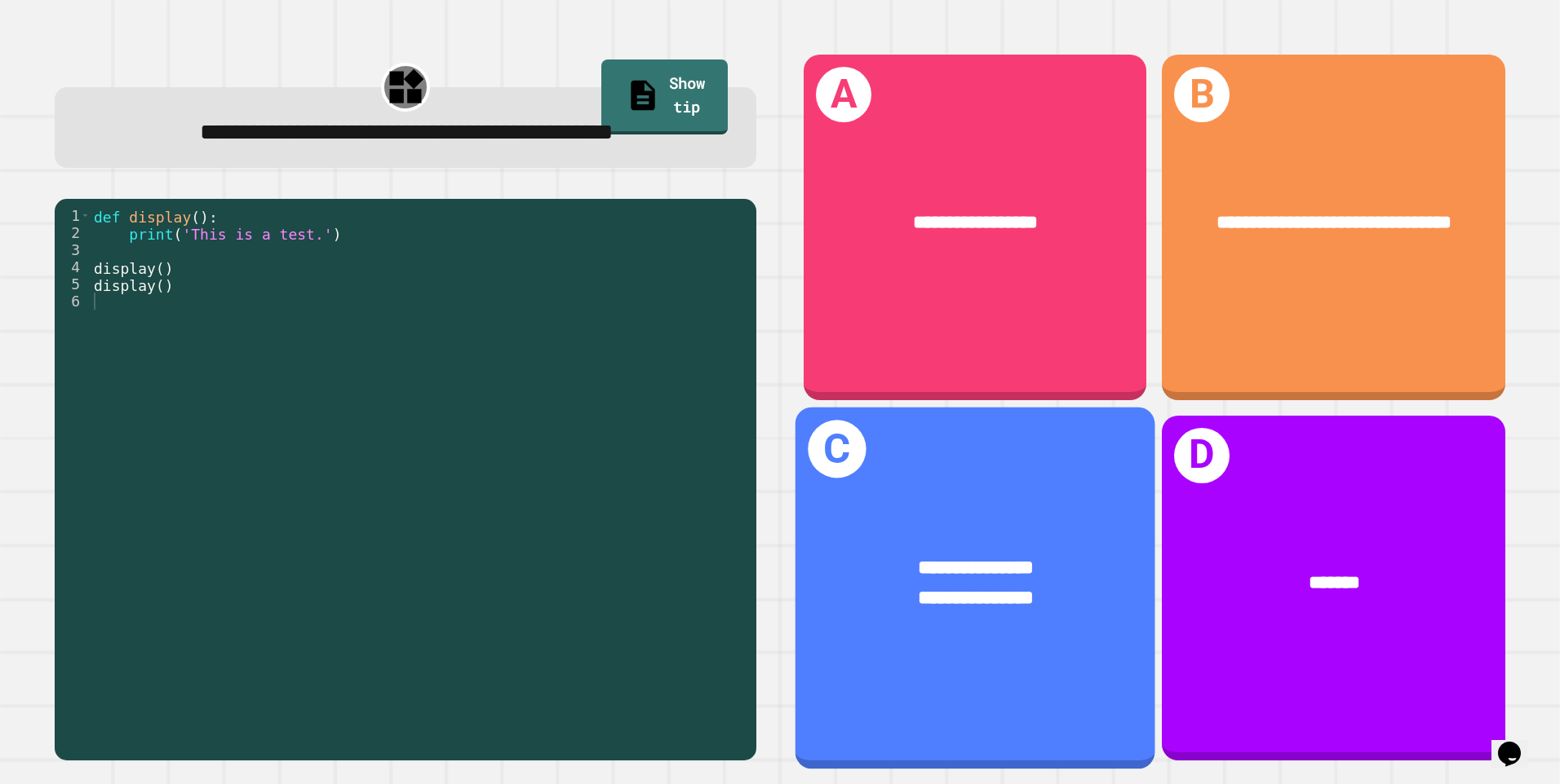
click at [987, 554] on div "**********" at bounding box center [975, 569] width 280 height 30
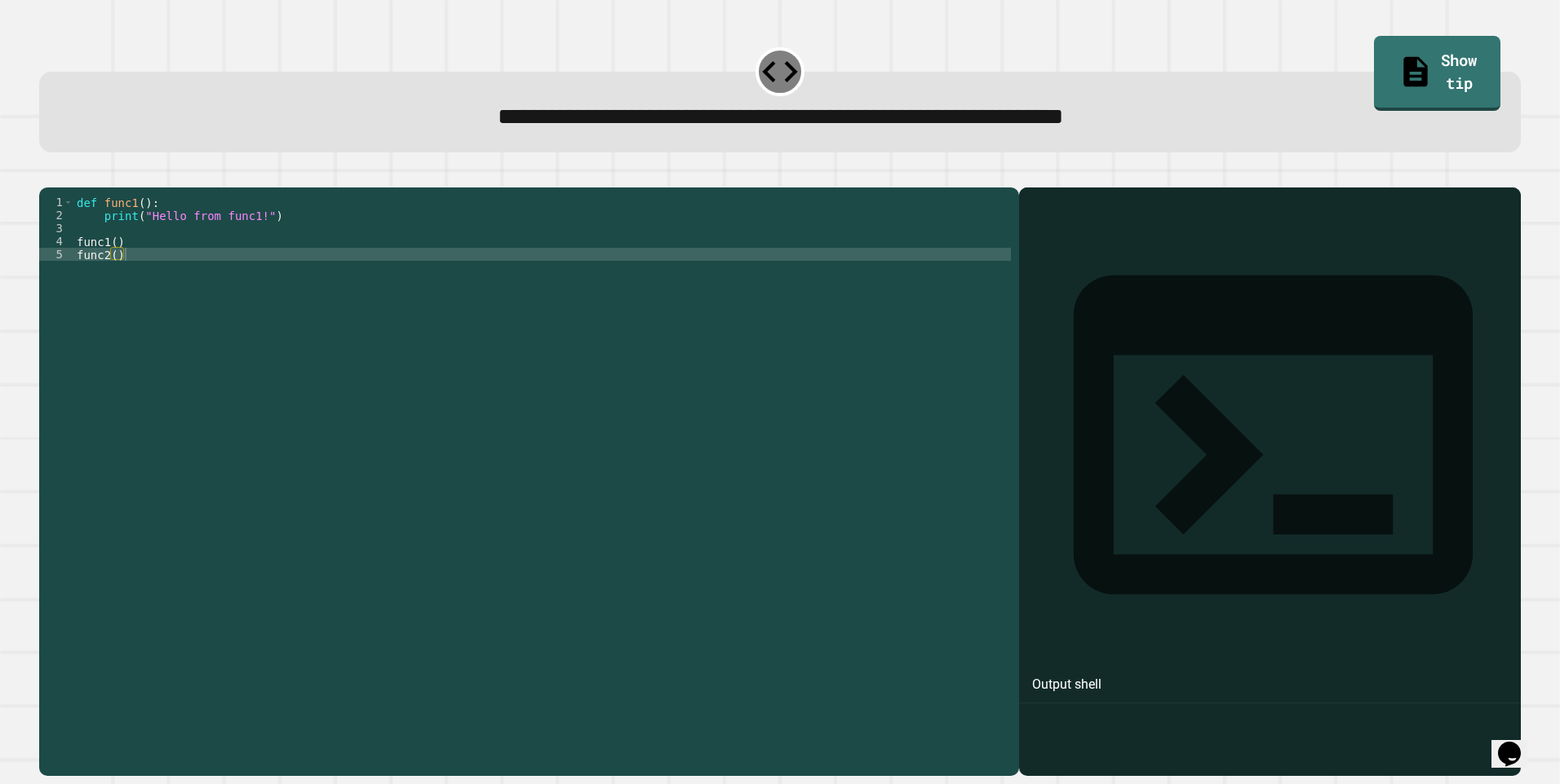
click at [174, 248] on div "def func1 ( ) : print ( "Hello from func1!" ) func1 ( ) func2 ( )" at bounding box center [541, 463] width 938 height 535
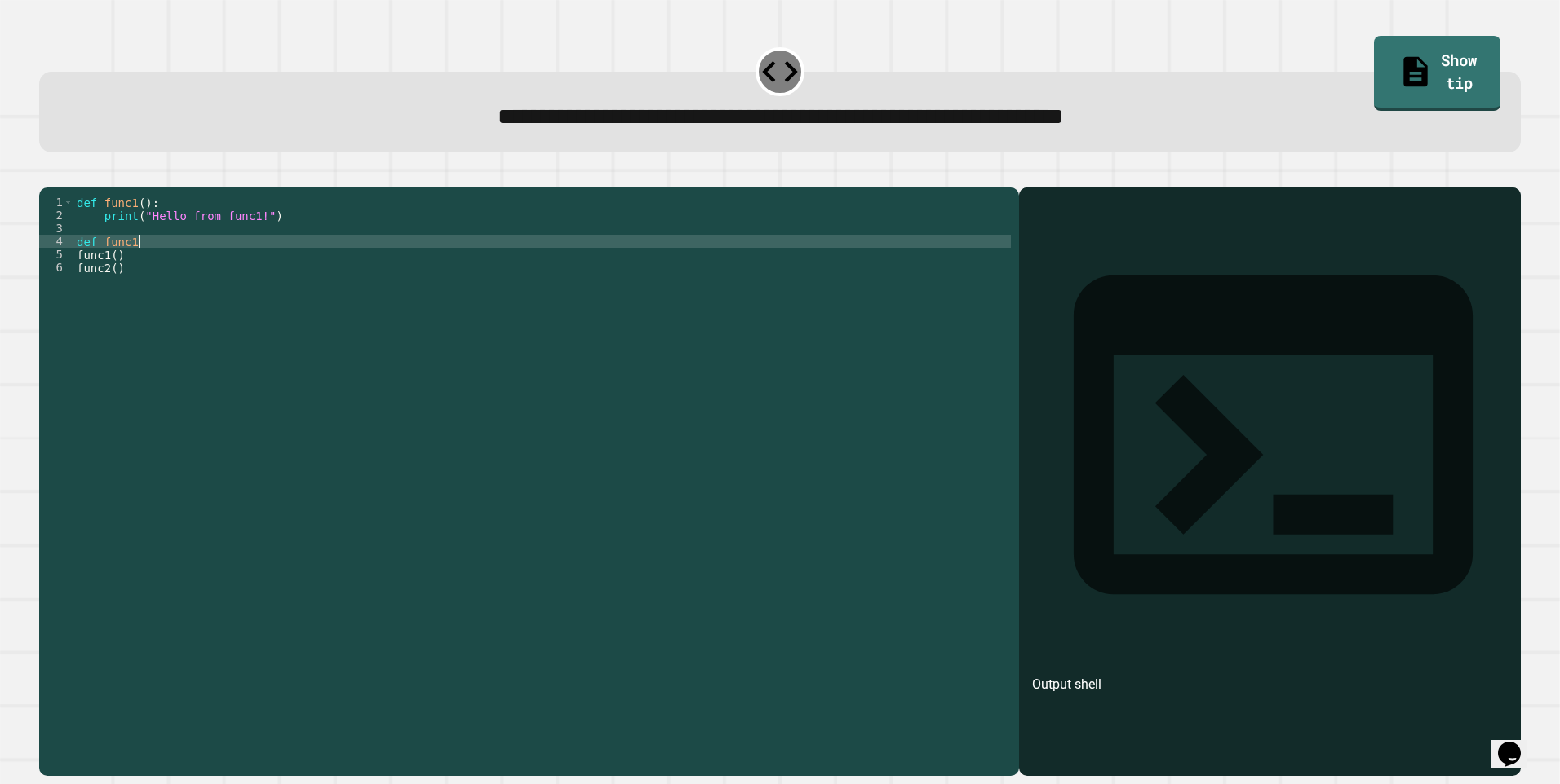
scroll to position [0, 4]
type textarea "**********"
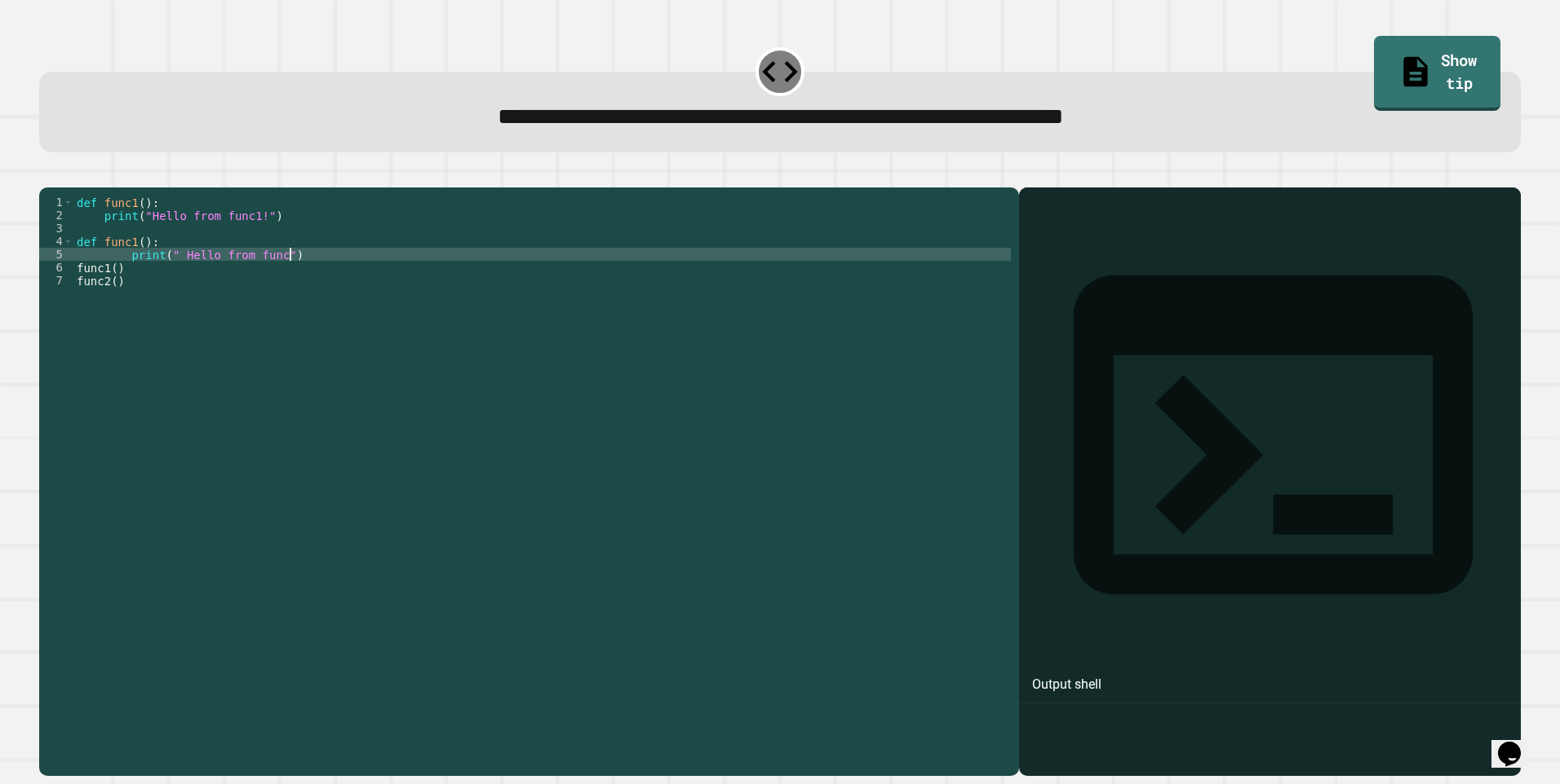
scroll to position [0, 14]
click at [47, 174] on icon "button" at bounding box center [47, 174] width 0 height 0
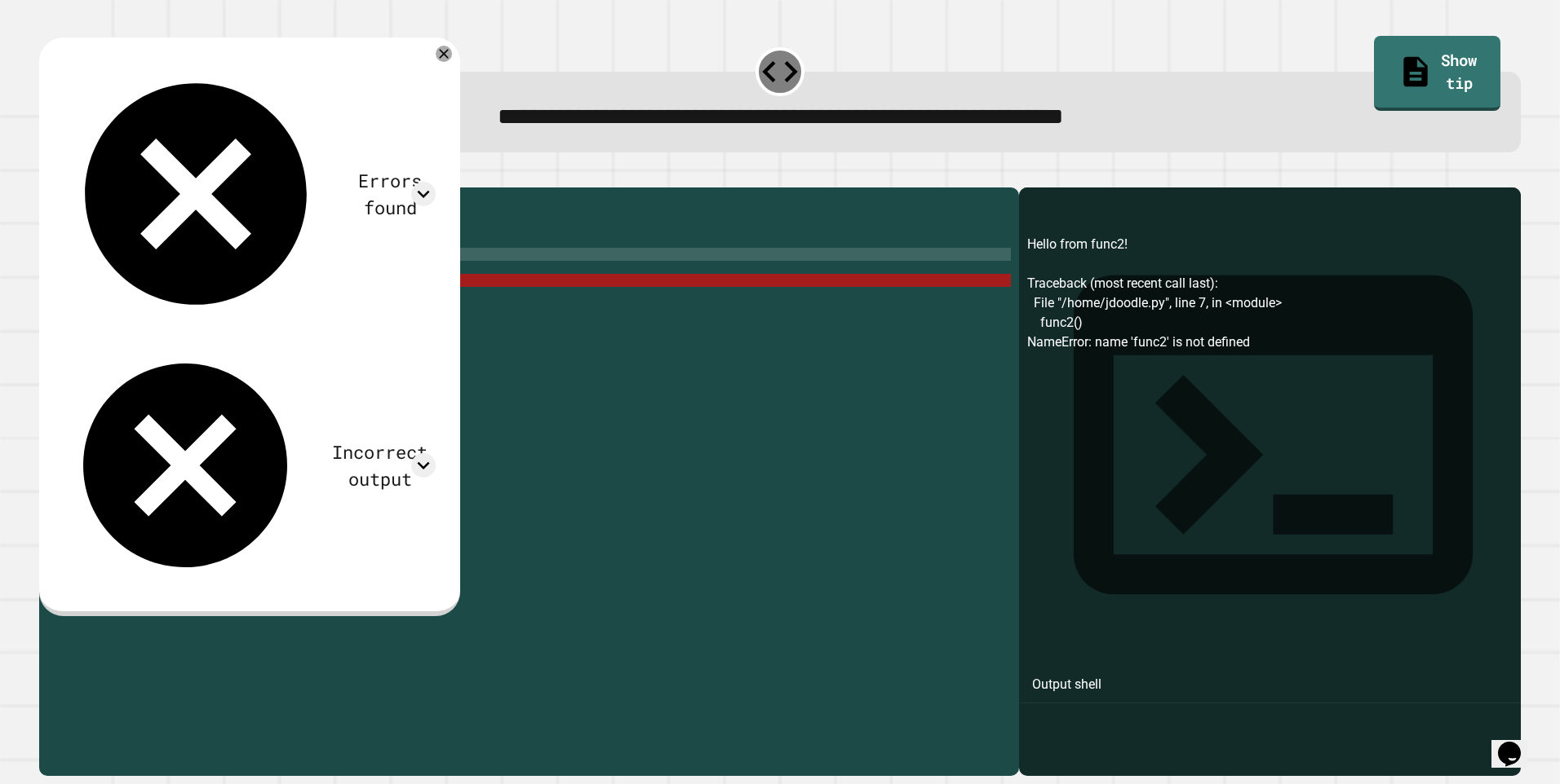
scroll to position [0, 3]
click at [189, 308] on div "def func1 ( ) : print ( "Hello from func1!" ) def func1 ( ) : print ( " Hello f…" at bounding box center [541, 463] width 938 height 535
click at [132, 266] on div "def func1 ( ) : print ( "Hello from func1!" ) def func1 ( ) : print ( " Hello f…" at bounding box center [541, 463] width 938 height 535
click at [137, 266] on div "def func1 ( ) : print ( "Hello from func1!" ) def func1 ( ) : print ( " Hello f…" at bounding box center [541, 463] width 938 height 535
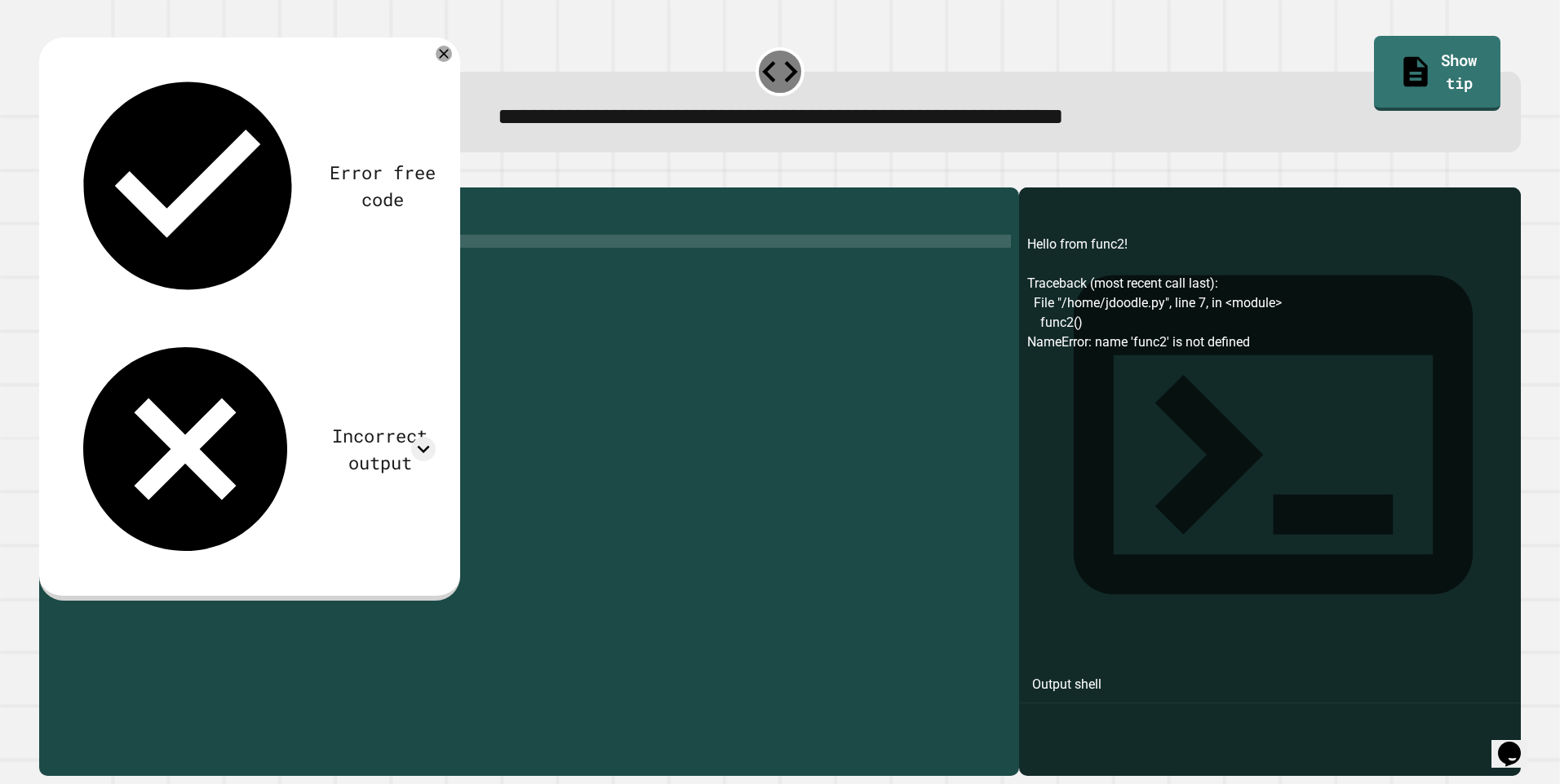
scroll to position [0, 4]
type textarea "**********"
click at [47, 174] on icon "button" at bounding box center [47, 174] width 0 height 0
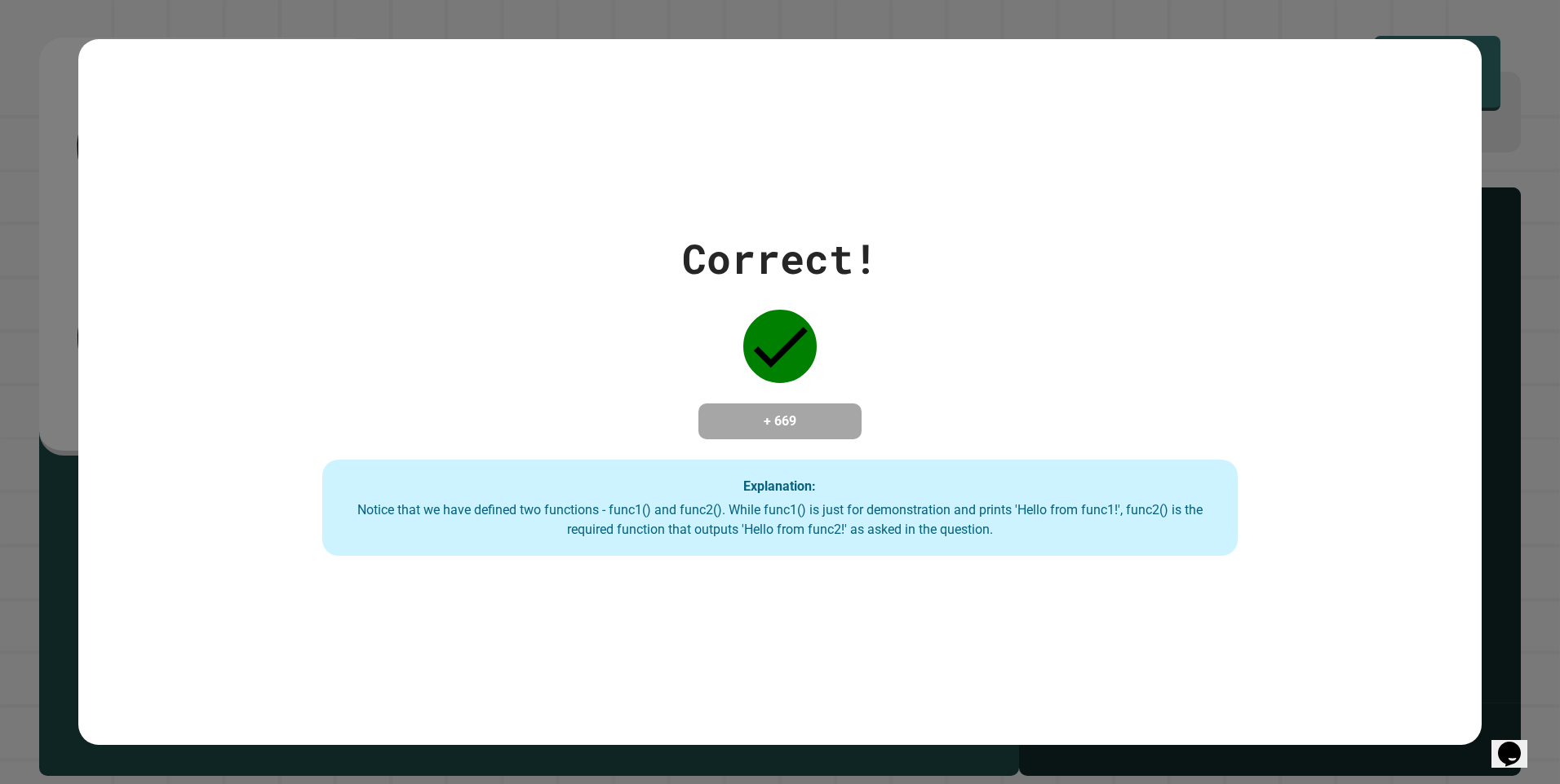
click at [849, 266] on div "Correct!" at bounding box center [780, 259] width 196 height 61
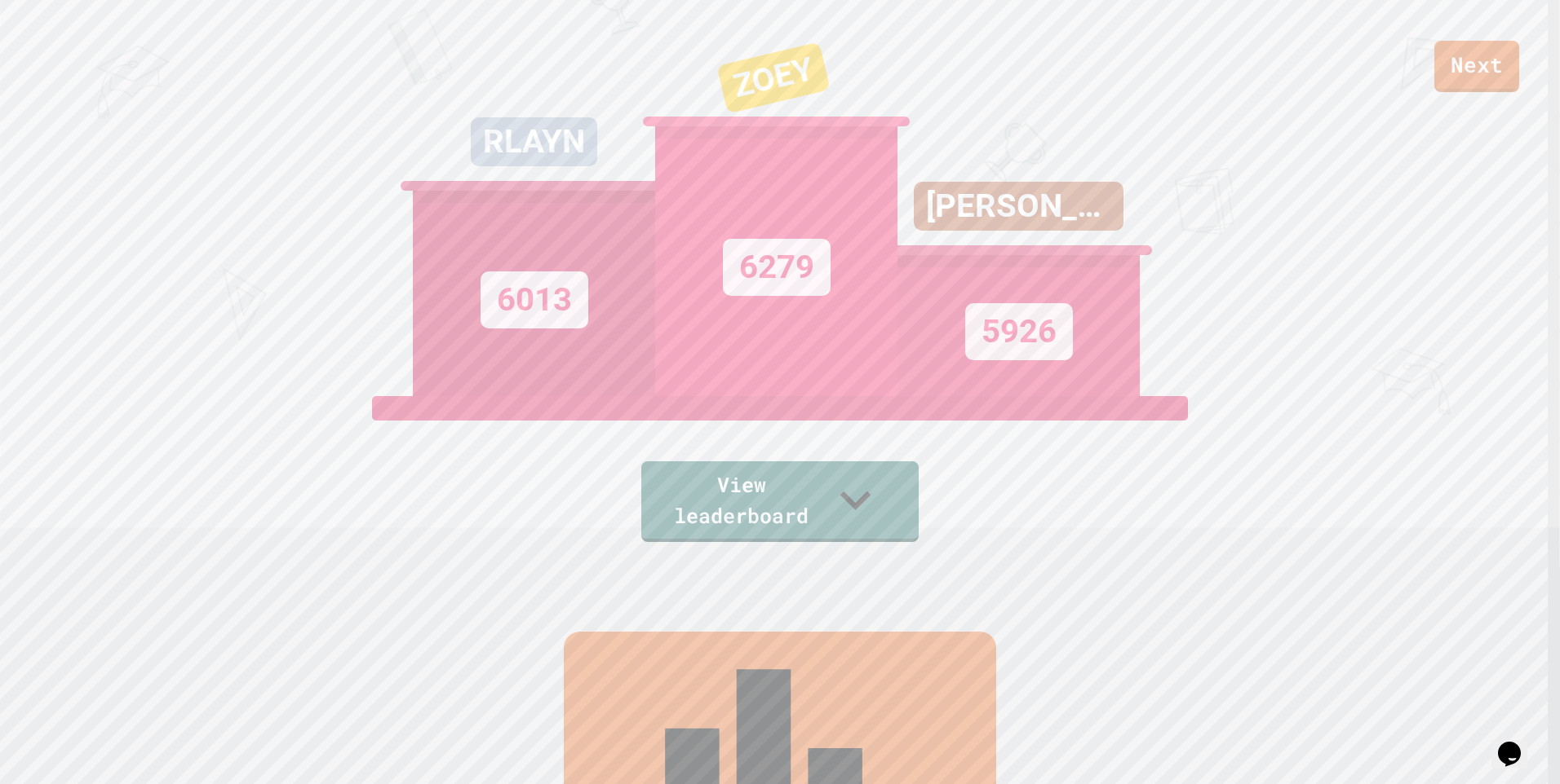
scroll to position [0, 0]
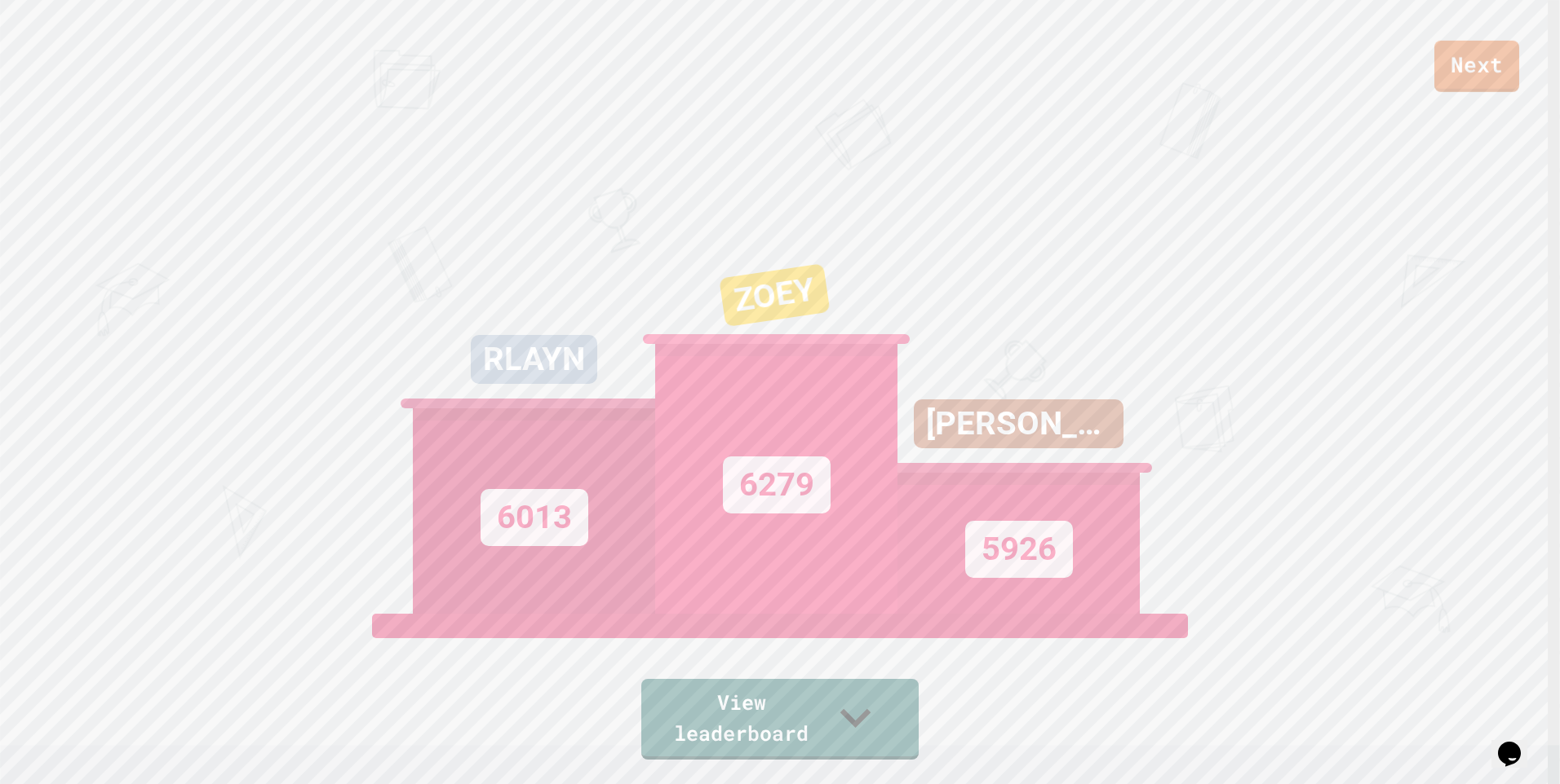
click at [1523, 77] on div "Next" at bounding box center [780, 46] width 1560 height 93
click at [1502, 77] on link "Next" at bounding box center [1476, 65] width 86 height 53
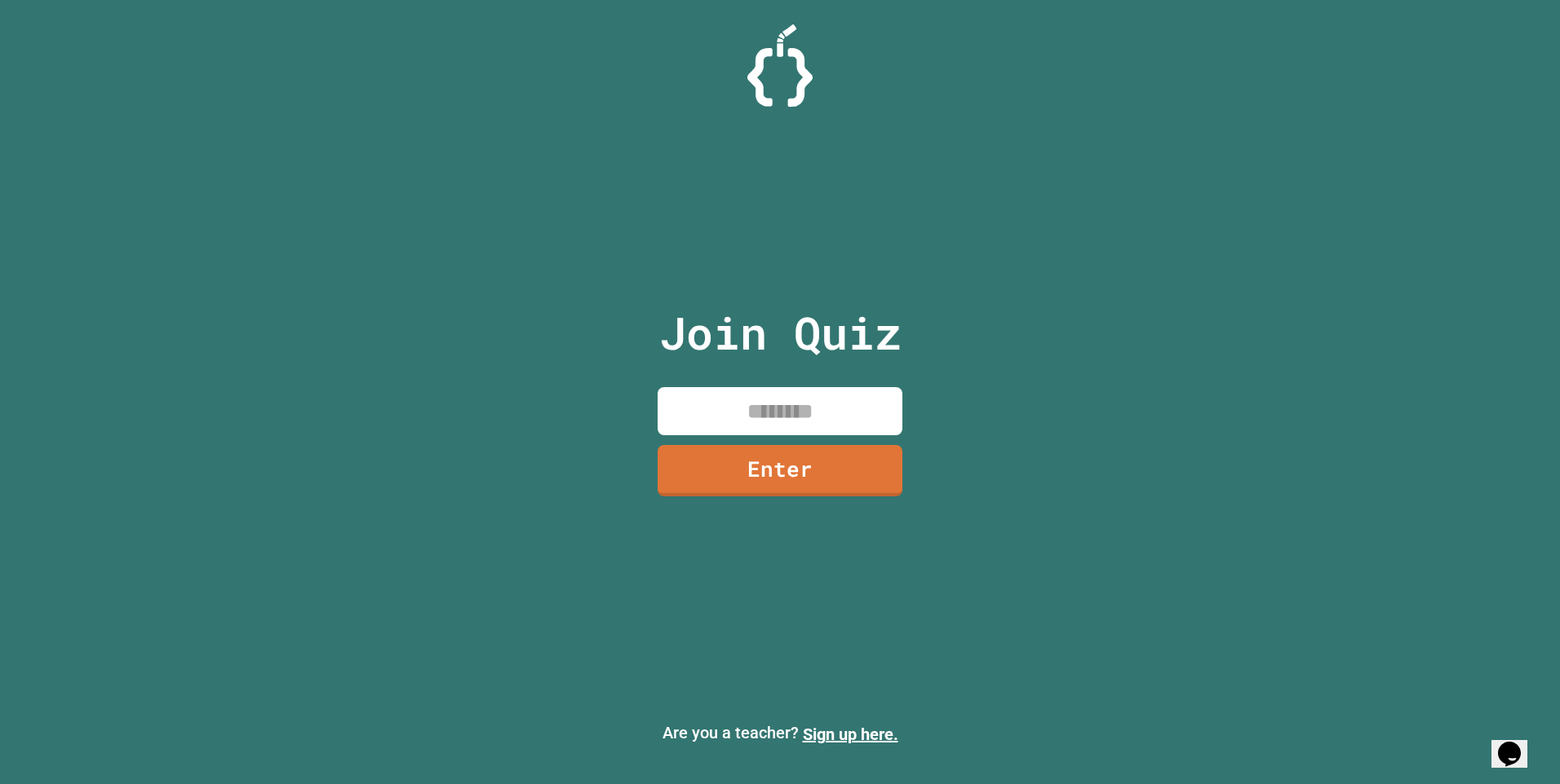
drag, startPoint x: 702, startPoint y: 384, endPoint x: 695, endPoint y: 388, distance: 8.1
click at [697, 384] on div "Join Quiz Enter" at bounding box center [780, 392] width 275 height 703
click at [690, 408] on input at bounding box center [779, 411] width 245 height 48
type input "********"
click at [711, 460] on link "Enter" at bounding box center [779, 469] width 222 height 53
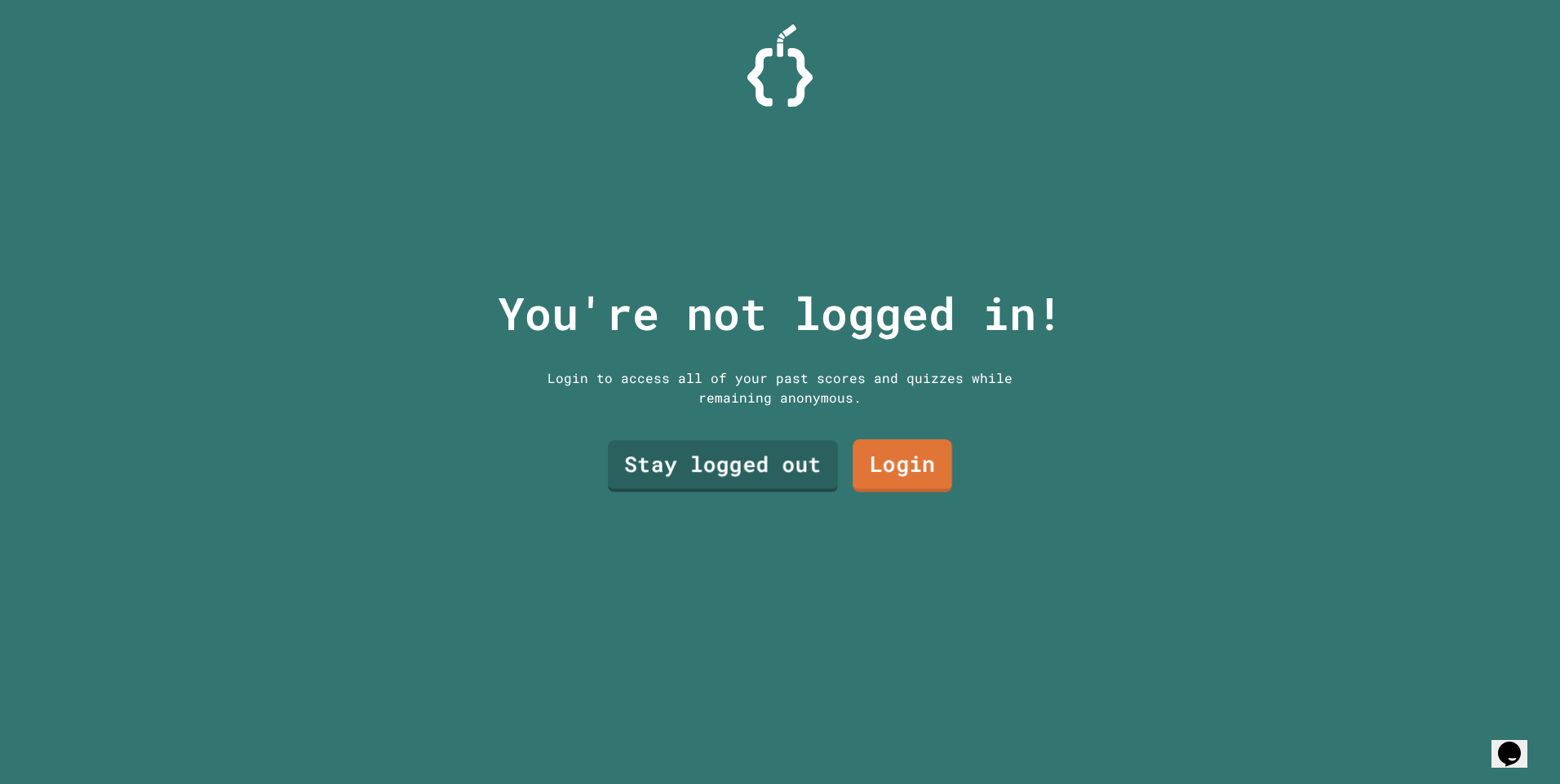
click at [606, 438] on div "Stay logged out Login" at bounding box center [779, 467] width 359 height 68
click at [633, 441] on link "Stay logged out" at bounding box center [723, 464] width 201 height 53
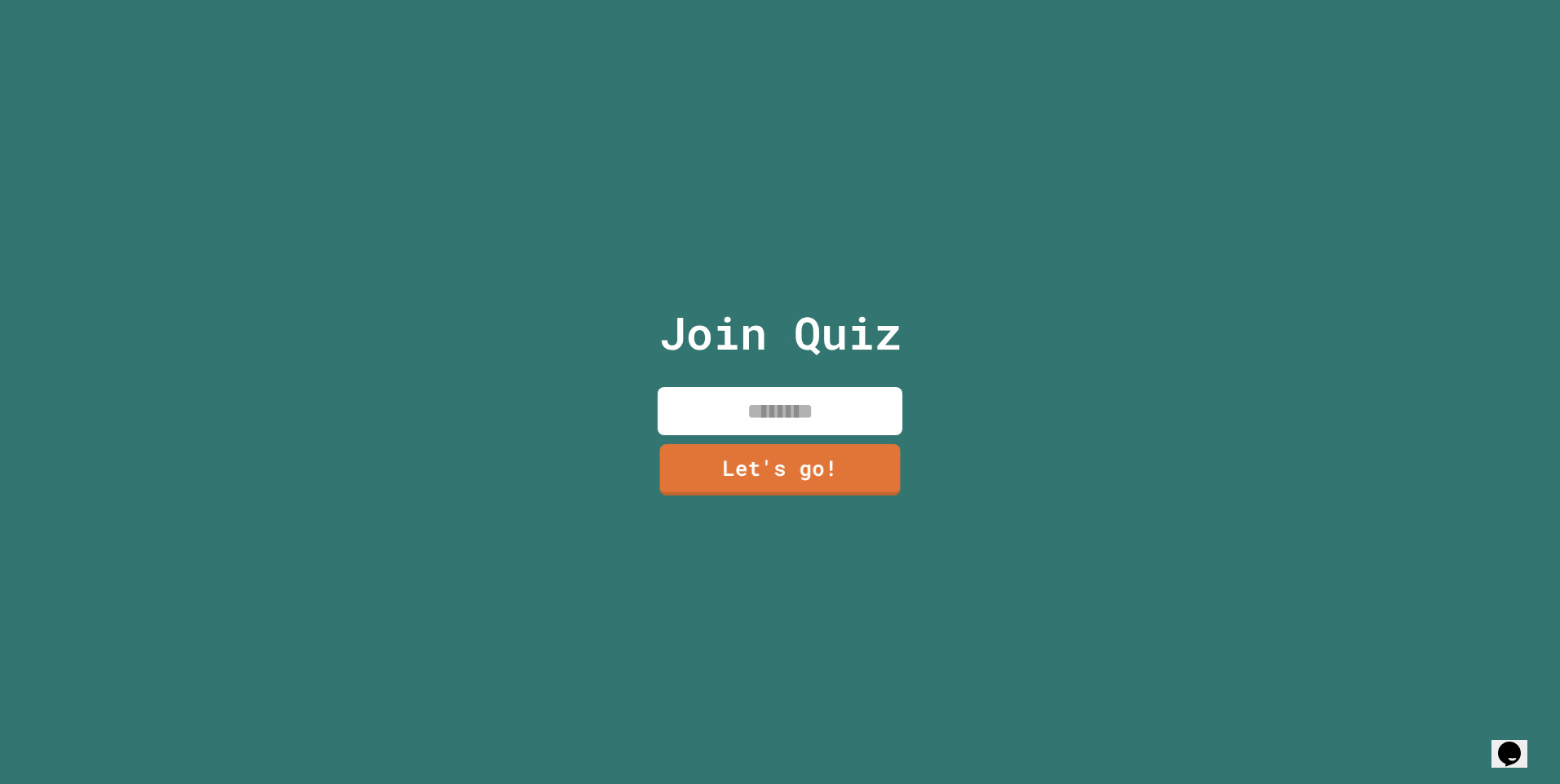
click at [723, 412] on input at bounding box center [779, 411] width 245 height 48
type input "*********"
click at [673, 465] on link "Let's go!" at bounding box center [779, 469] width 222 height 53
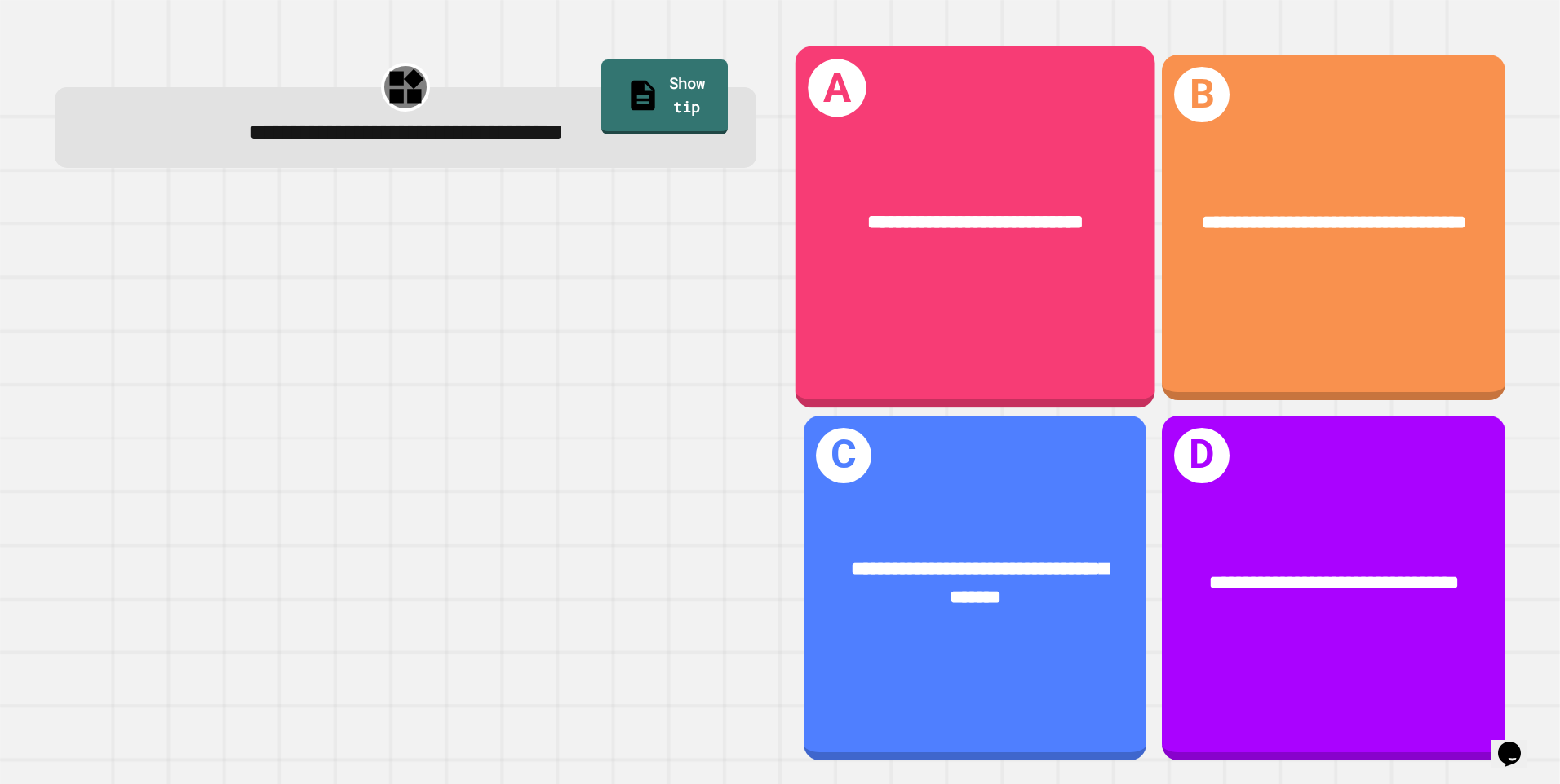
click at [959, 291] on div "**********" at bounding box center [975, 227] width 360 height 362
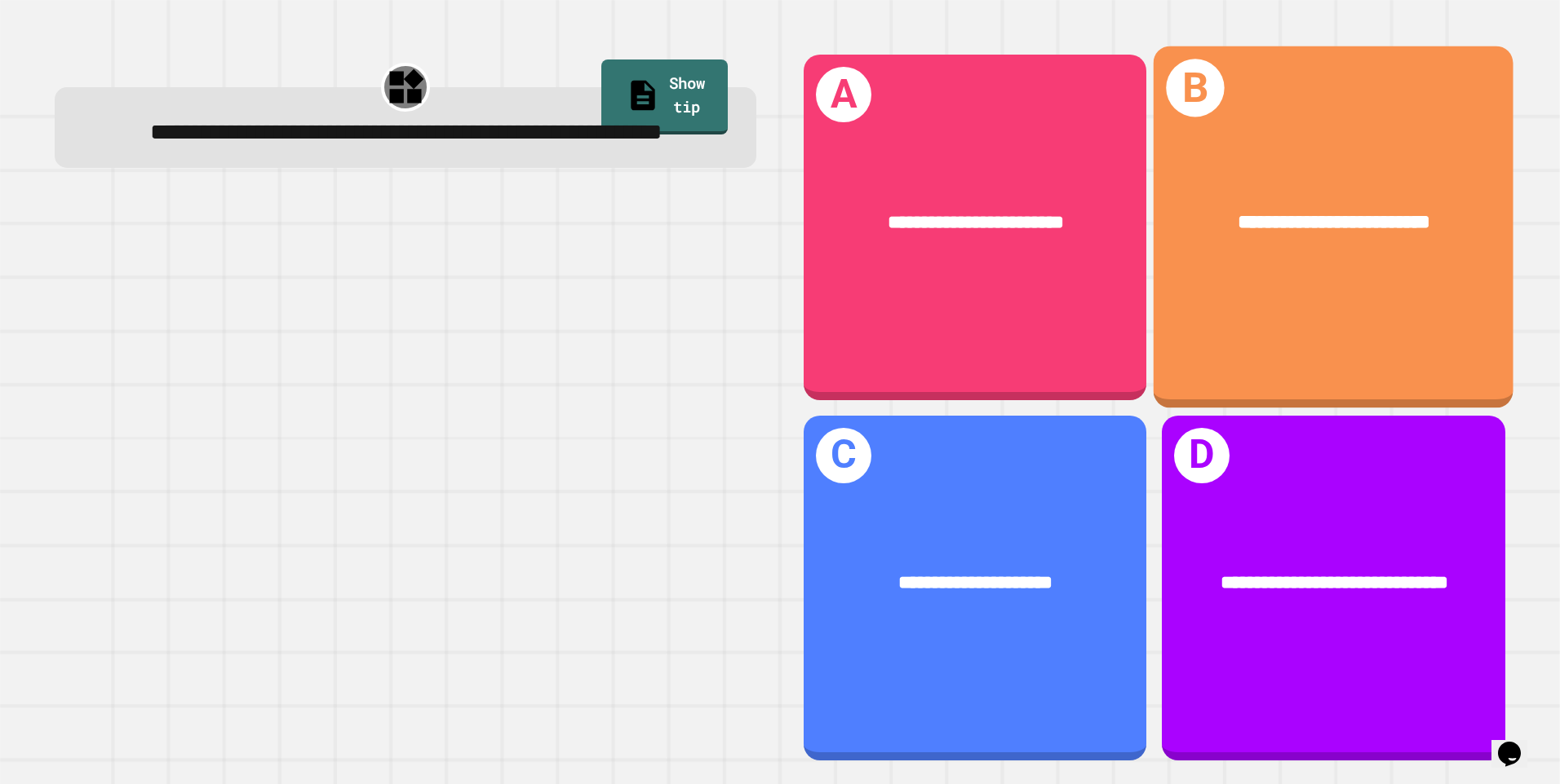
click at [1284, 307] on div "**********" at bounding box center [1334, 227] width 360 height 362
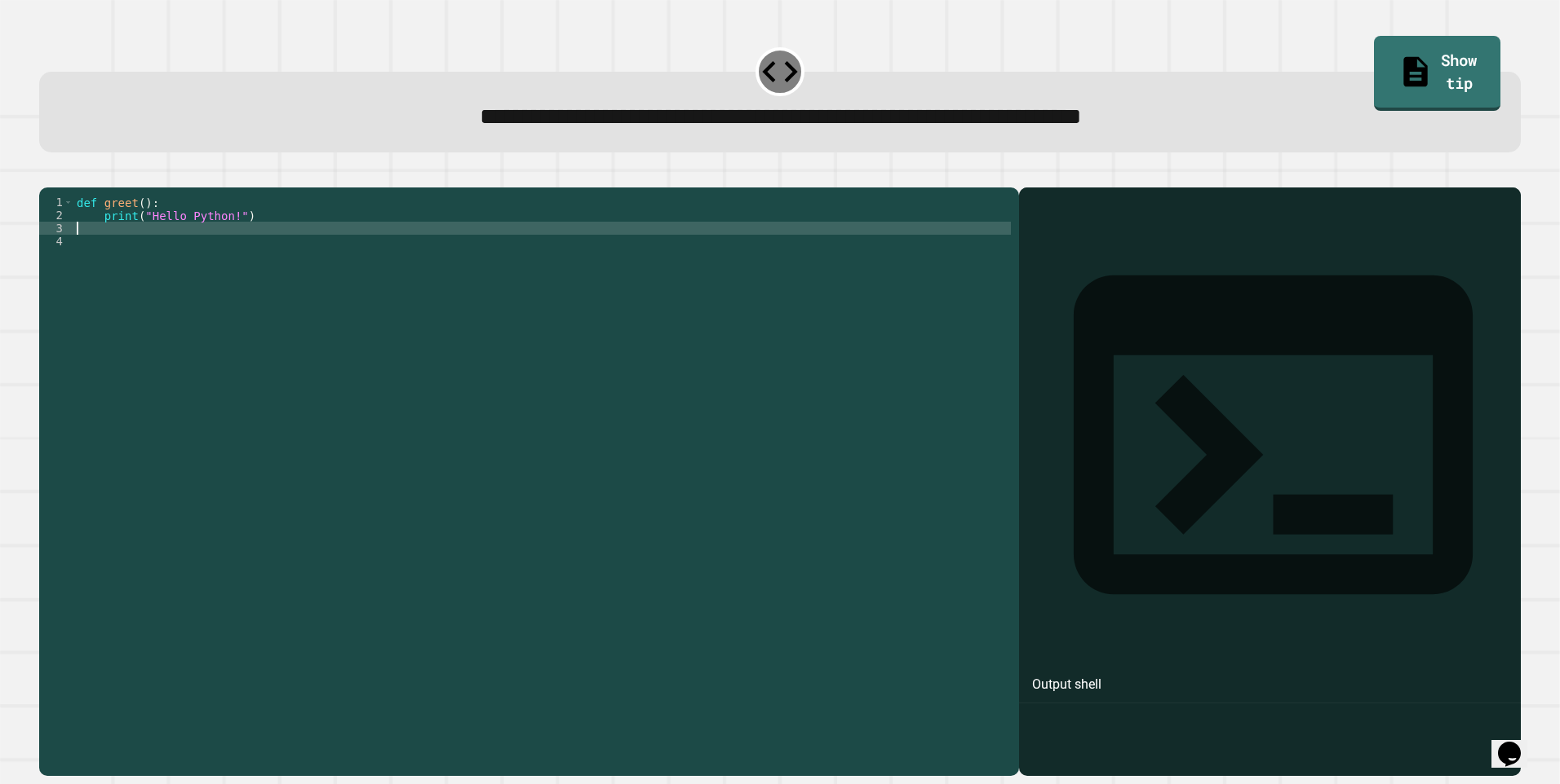
click at [122, 258] on div "def greet ( ) : print ( "Hello Python!" )" at bounding box center [541, 463] width 938 height 535
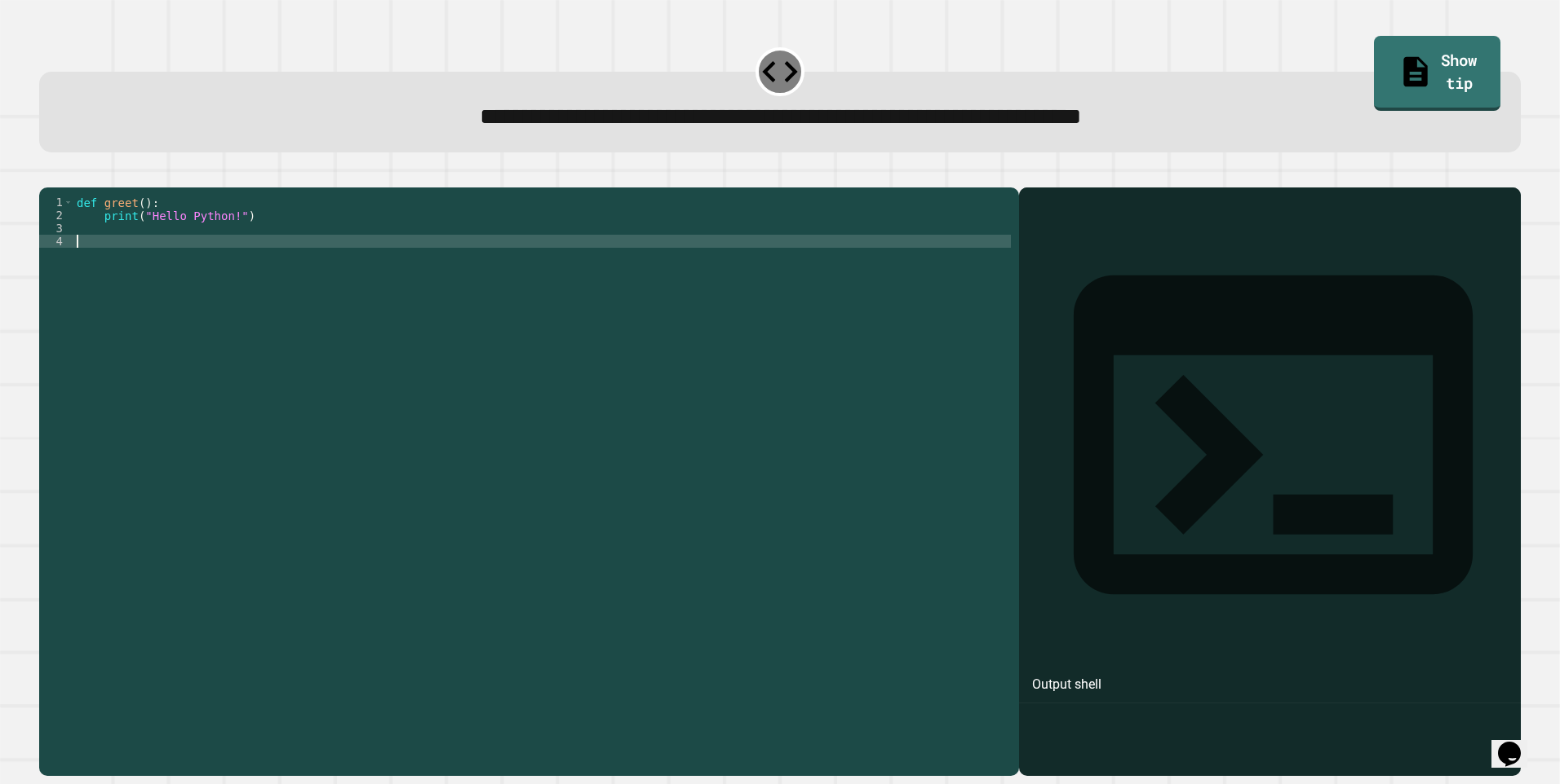
click at [123, 268] on div "def greet ( ) : print ( "Hello Python!" )" at bounding box center [541, 463] width 938 height 535
type textarea "******"
click at [63, 186] on icon "button" at bounding box center [58, 184] width 9 height 12
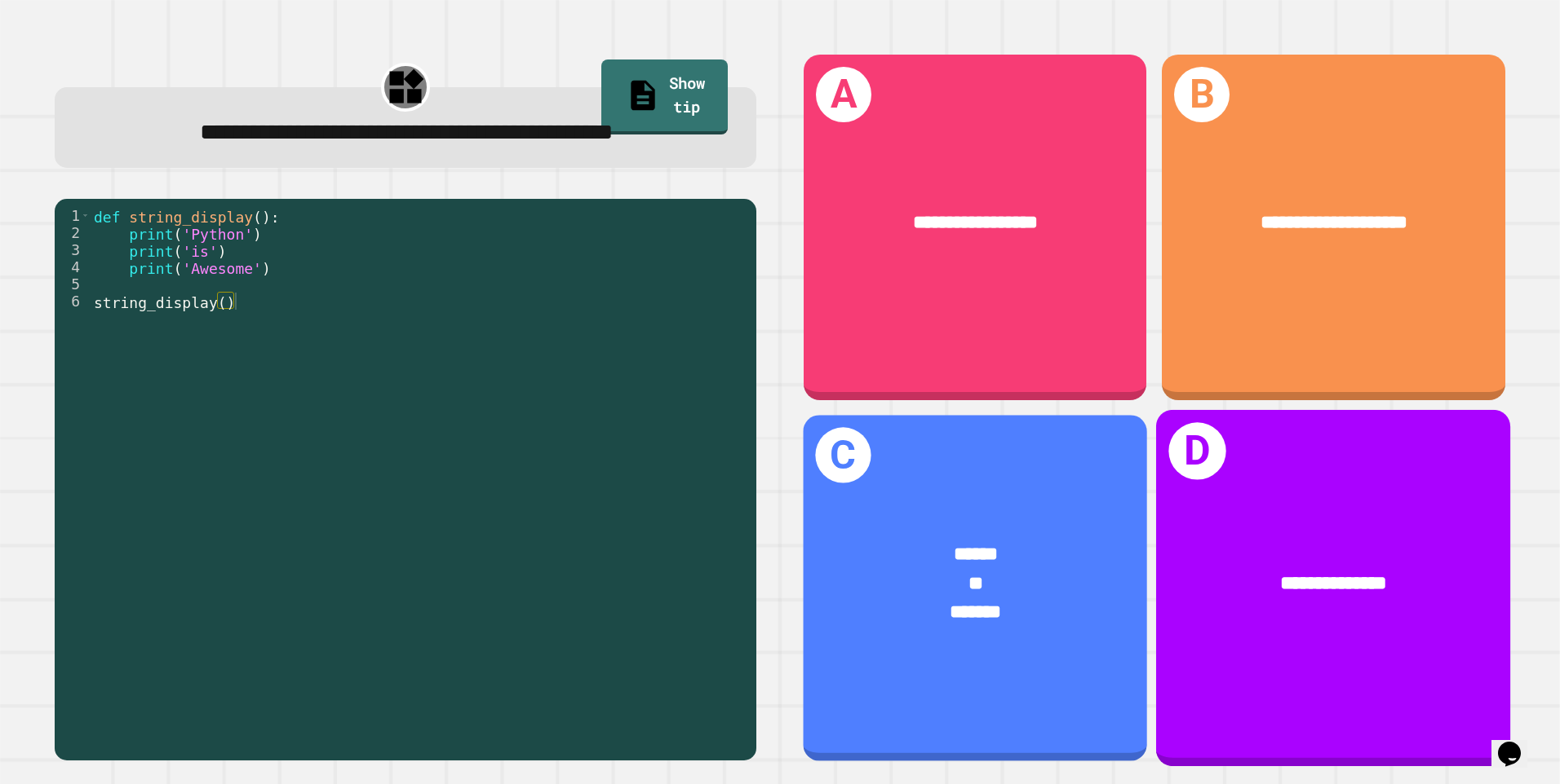
click at [1044, 570] on div "**" at bounding box center [975, 584] width 268 height 28
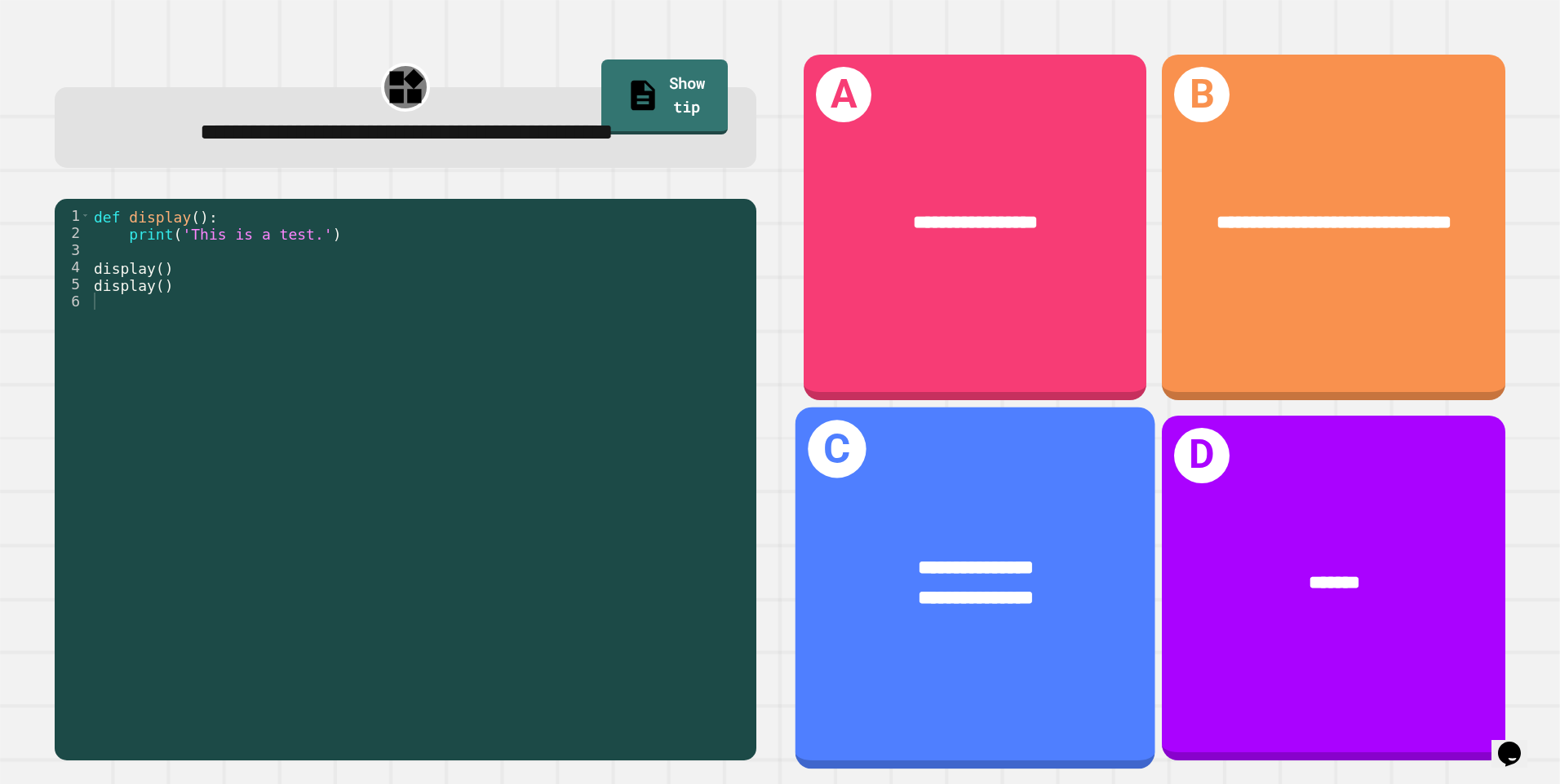
click at [947, 648] on div "**********" at bounding box center [975, 587] width 360 height 362
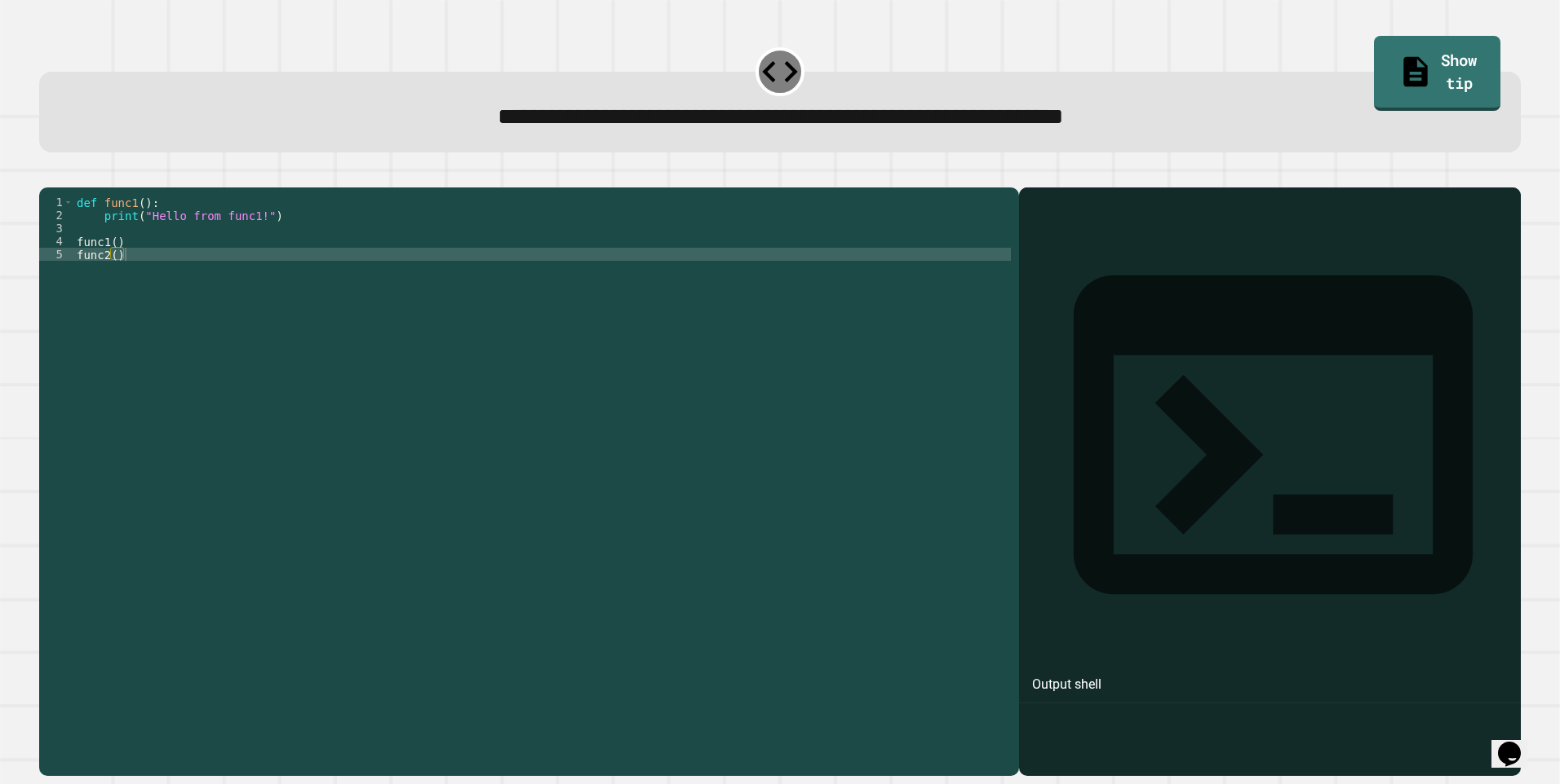
click at [224, 247] on div "def func1 ( ) : print ( "Hello from func1!" ) func1 ( ) func2 ( )" at bounding box center [541, 463] width 938 height 535
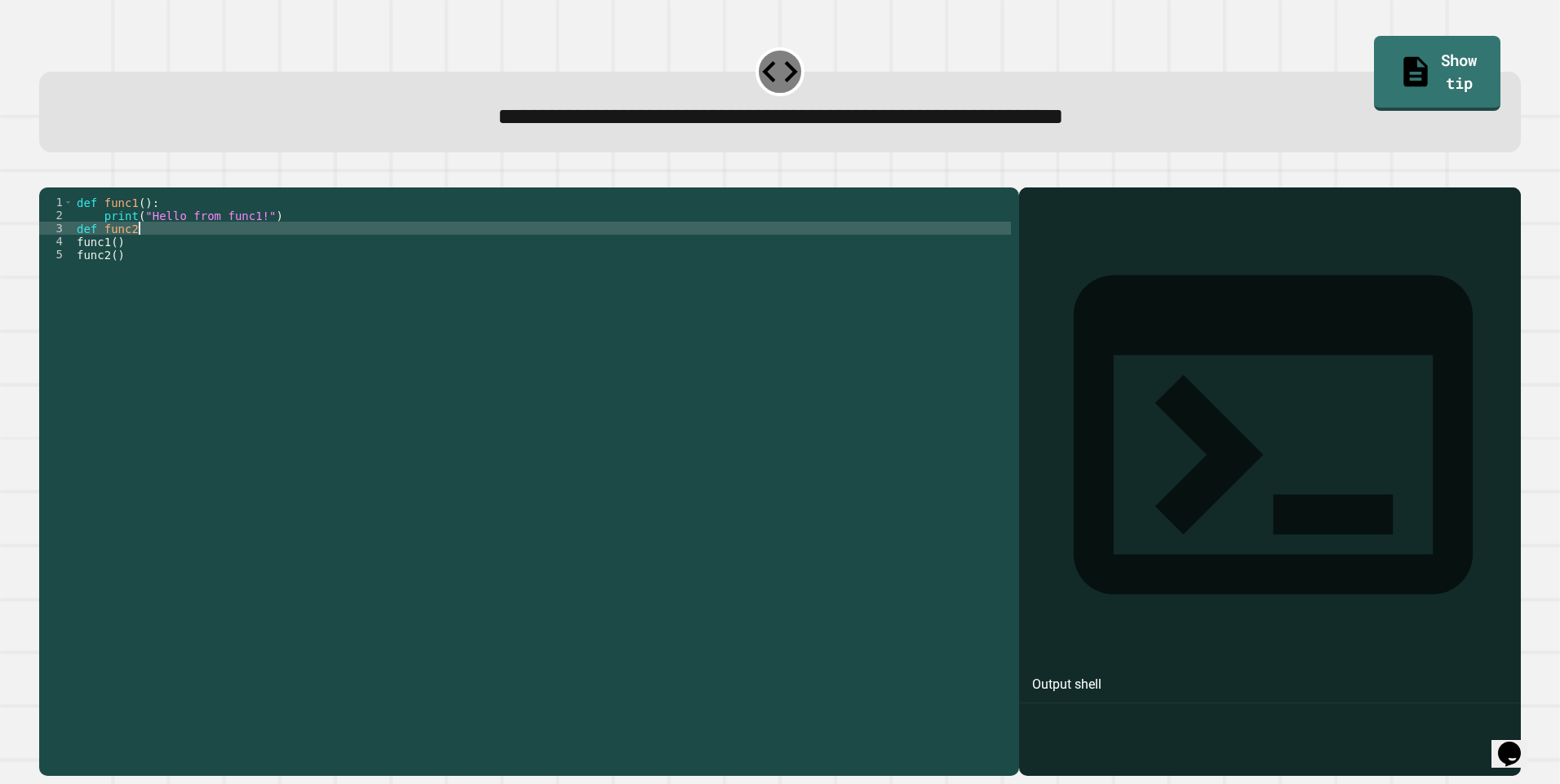
scroll to position [0, 4]
type textarea "**********"
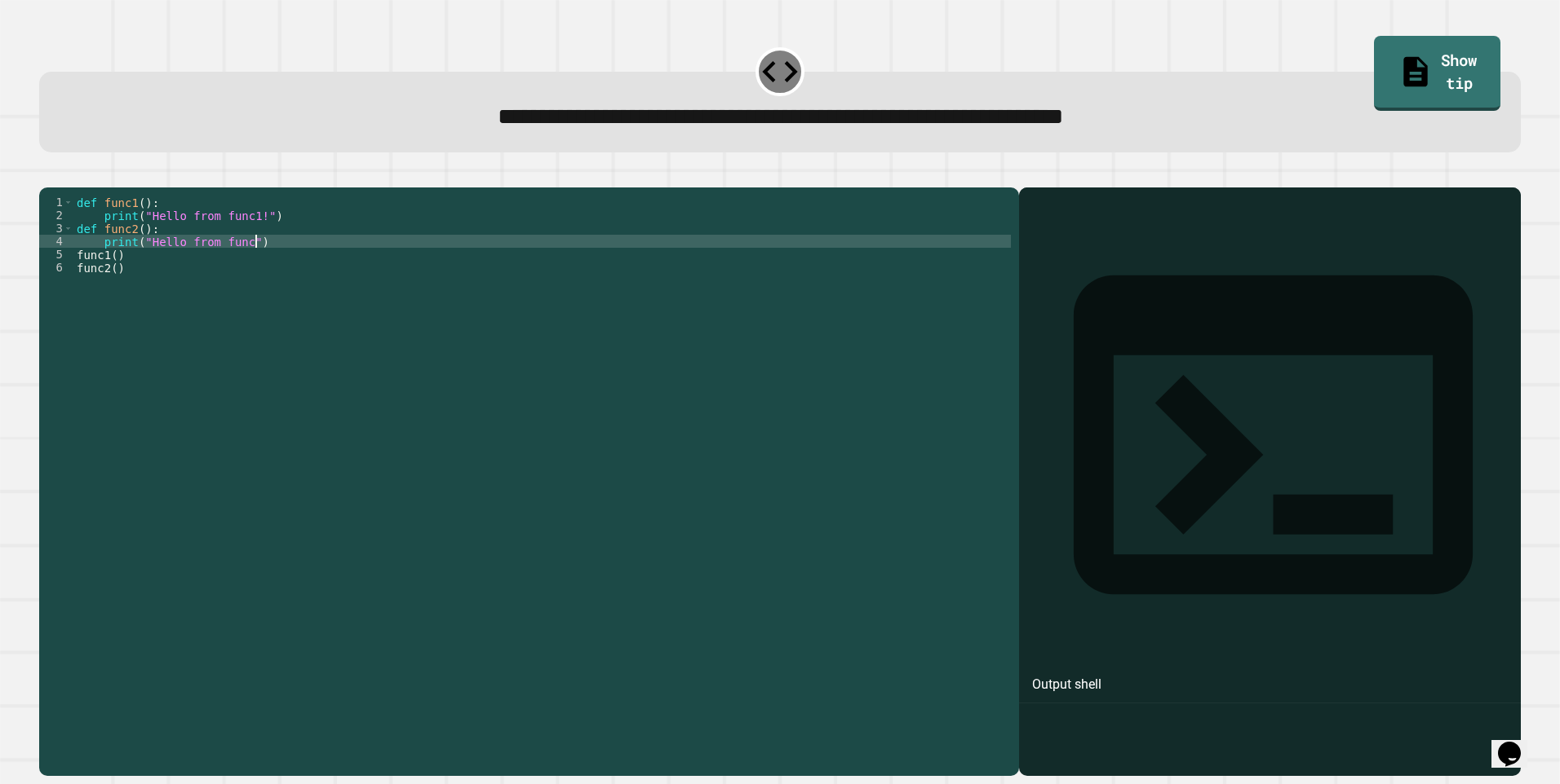
scroll to position [0, 12]
type textarea "**********"
click at [47, 174] on icon "button" at bounding box center [47, 174] width 0 height 0
